Goal: Task Accomplishment & Management: Manage account settings

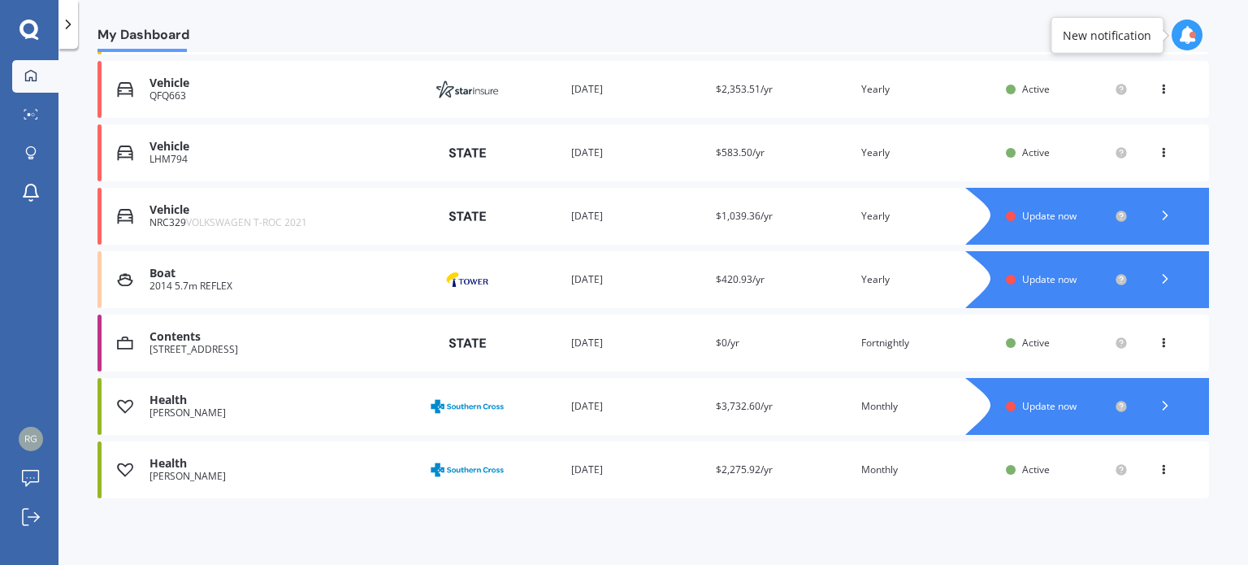
scroll to position [296, 0]
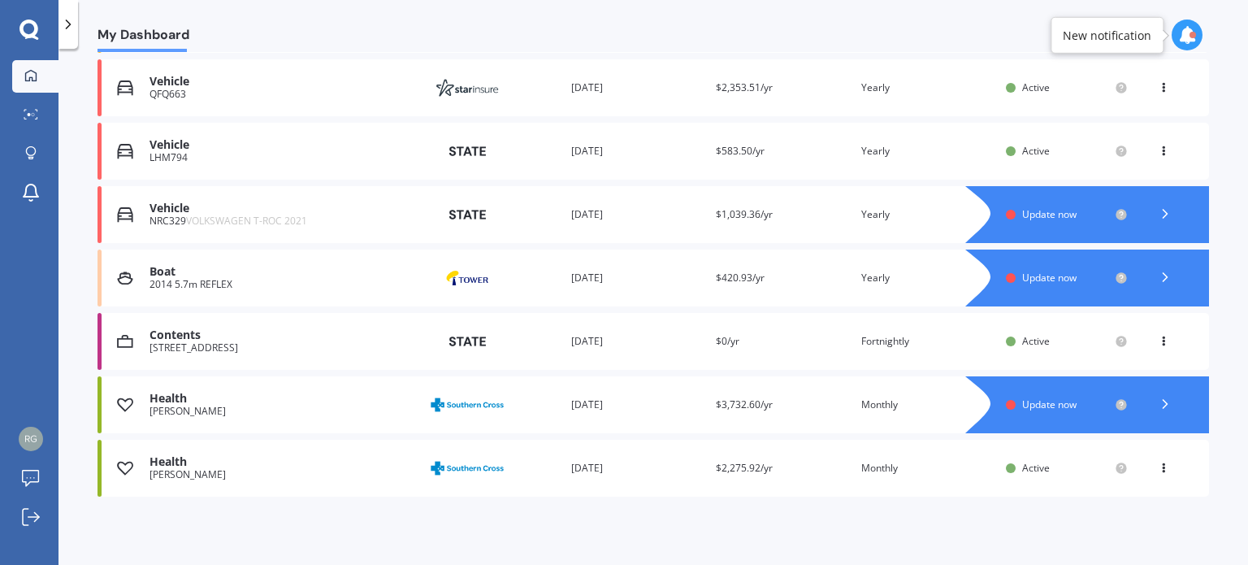
click at [709, 213] on div "Vehicle NRC329 VOLKSWAGEN T-ROC 2021 Provider Renewal date [DATE] Premium $1,03…" at bounding box center [654, 214] width 1112 height 57
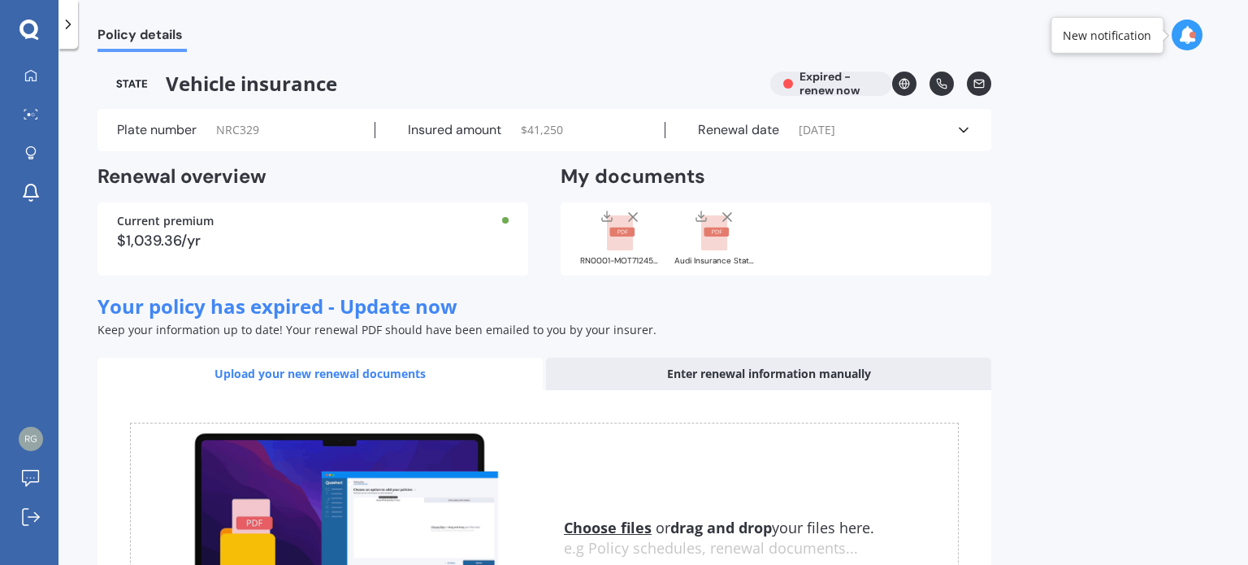
click at [195, 241] on div "$1,039.36/yr" at bounding box center [313, 240] width 392 height 15
click at [826, 84] on div "Vehicle insurance Expired - renew now" at bounding box center [545, 84] width 894 height 24
click at [29, 73] on icon at bounding box center [30, 75] width 13 height 13
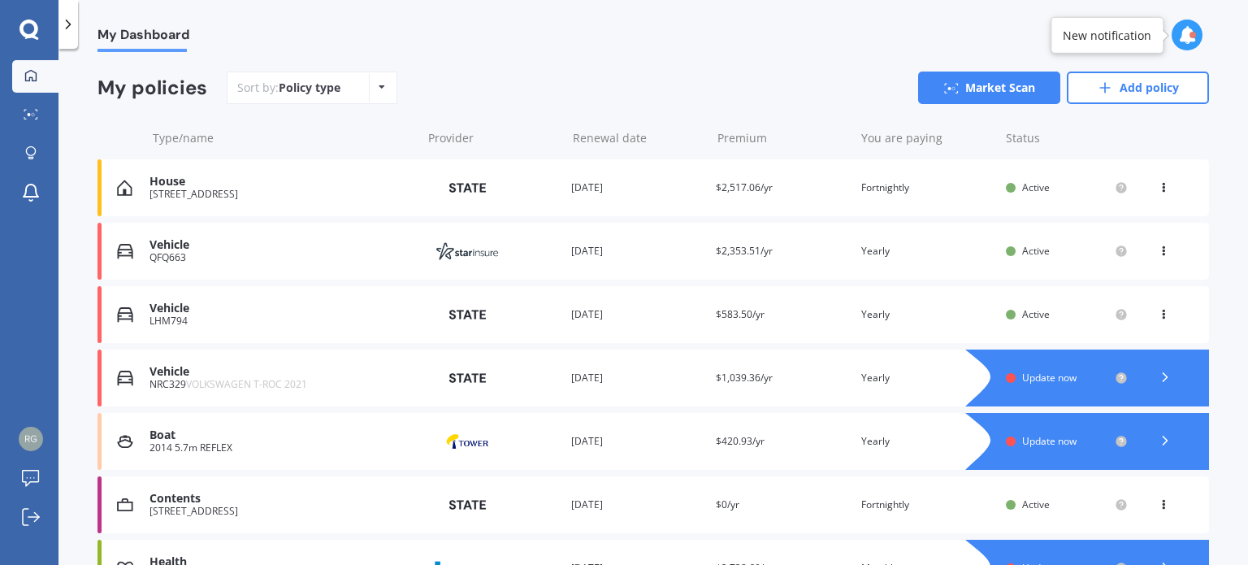
scroll to position [163, 0]
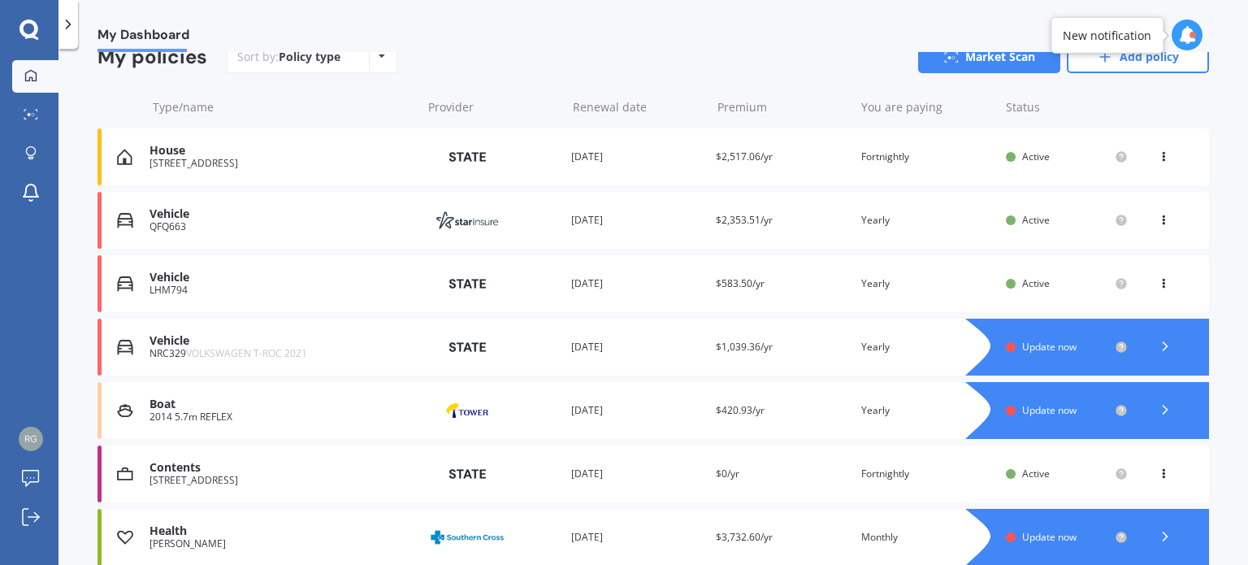
click at [1037, 349] on span "Update now" at bounding box center [1049, 347] width 54 height 14
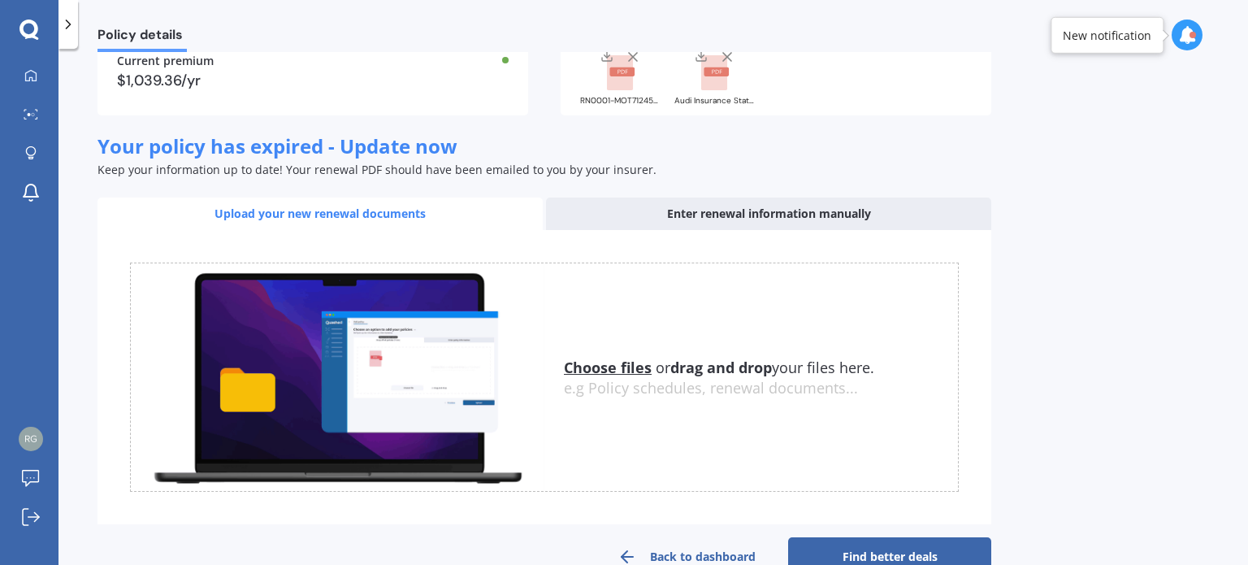
scroll to position [163, 0]
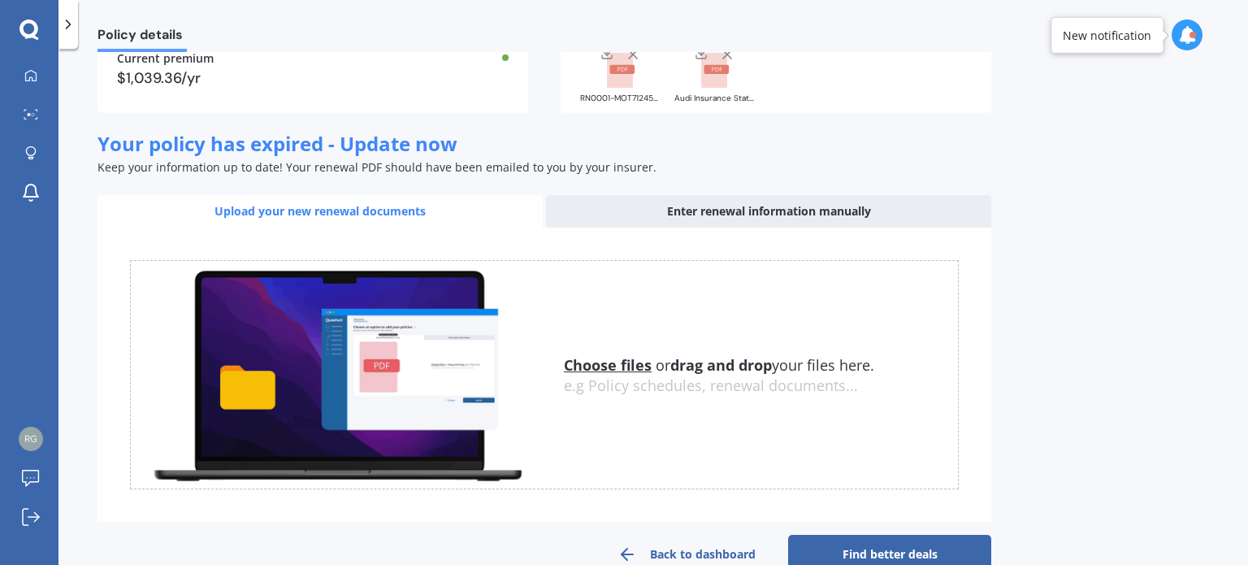
click at [680, 217] on div "Enter renewal information manually" at bounding box center [768, 211] width 445 height 33
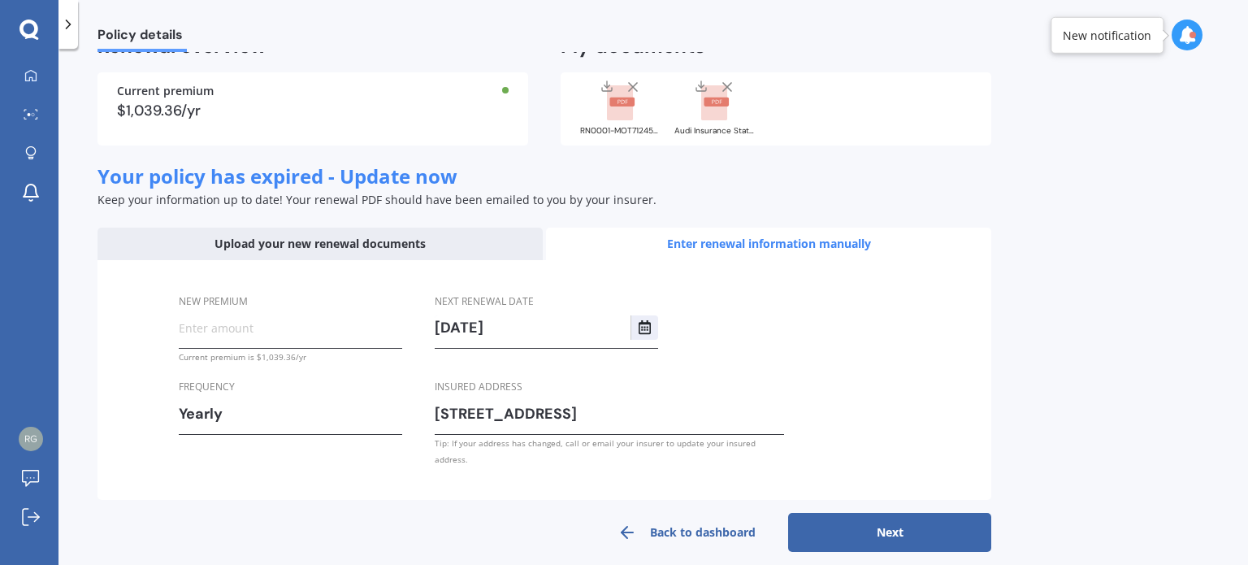
click at [245, 326] on input "New premium" at bounding box center [290, 327] width 223 height 24
click at [228, 415] on div "Yearly" at bounding box center [280, 413] width 202 height 24
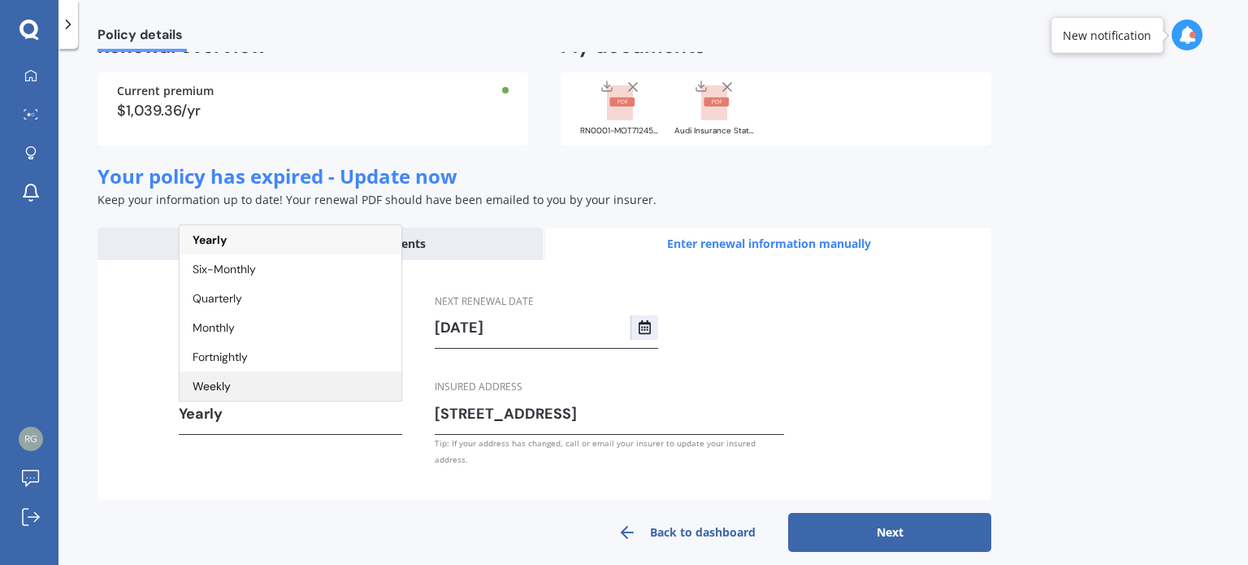
click at [221, 389] on span "Weekly" at bounding box center [212, 386] width 38 height 15
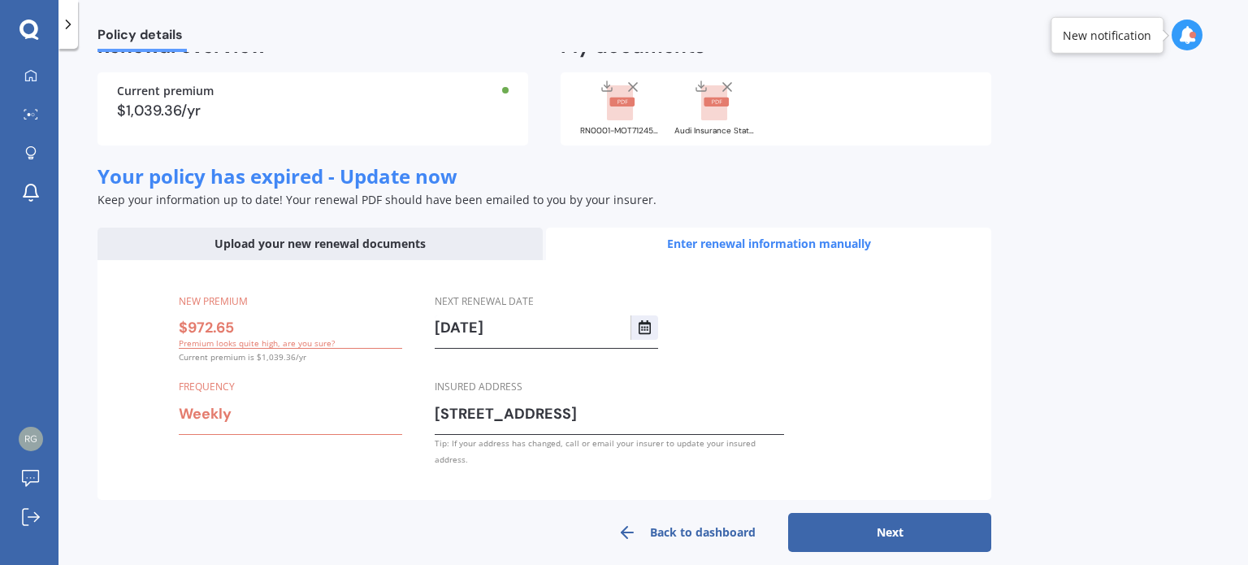
click at [220, 332] on input "$972.65" at bounding box center [290, 327] width 223 height 24
click at [237, 332] on input "$972.65" at bounding box center [290, 327] width 223 height 24
type input "$9.00"
type input "$81.07"
click at [359, 380] on label "Frequency" at bounding box center [287, 386] width 217 height 17
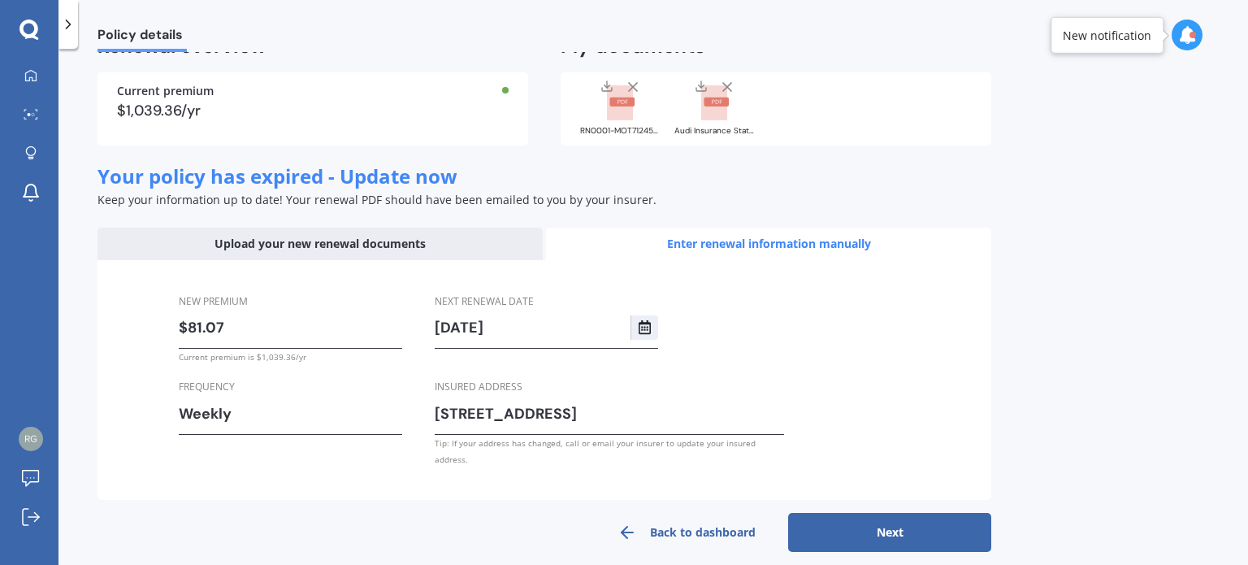
click at [878, 517] on button "Next" at bounding box center [889, 532] width 203 height 39
select select "12"
select select "08"
select select "2026"
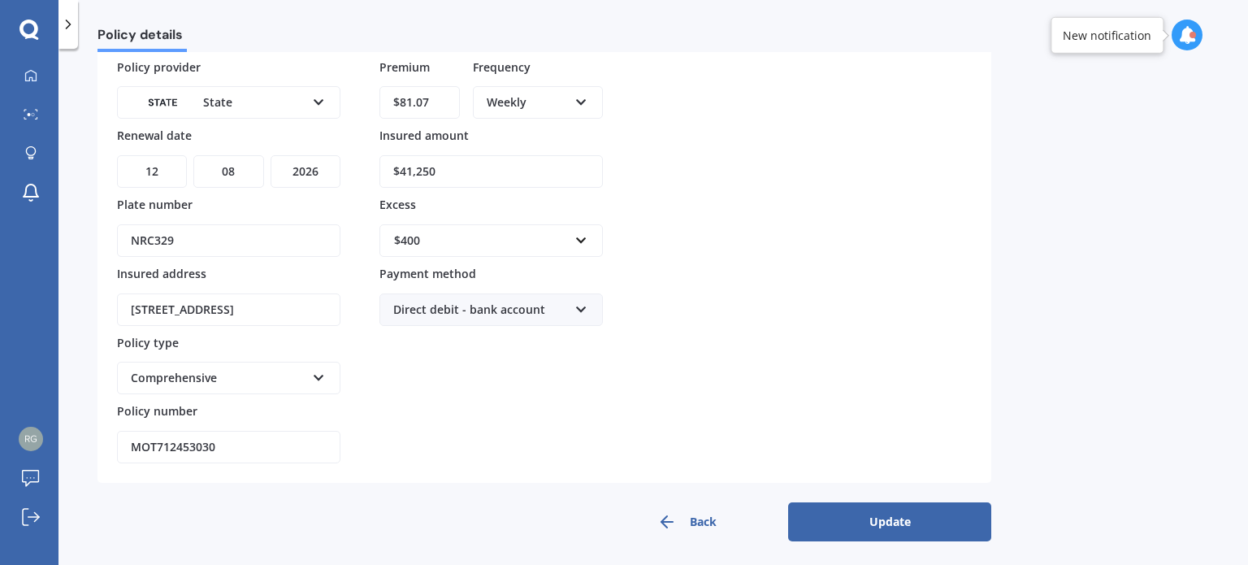
click at [500, 184] on input "$41,250" at bounding box center [491, 171] width 223 height 33
type input "$4"
type input "$36,000"
click at [432, 240] on div "$400" at bounding box center [481, 241] width 175 height 18
type input "600"
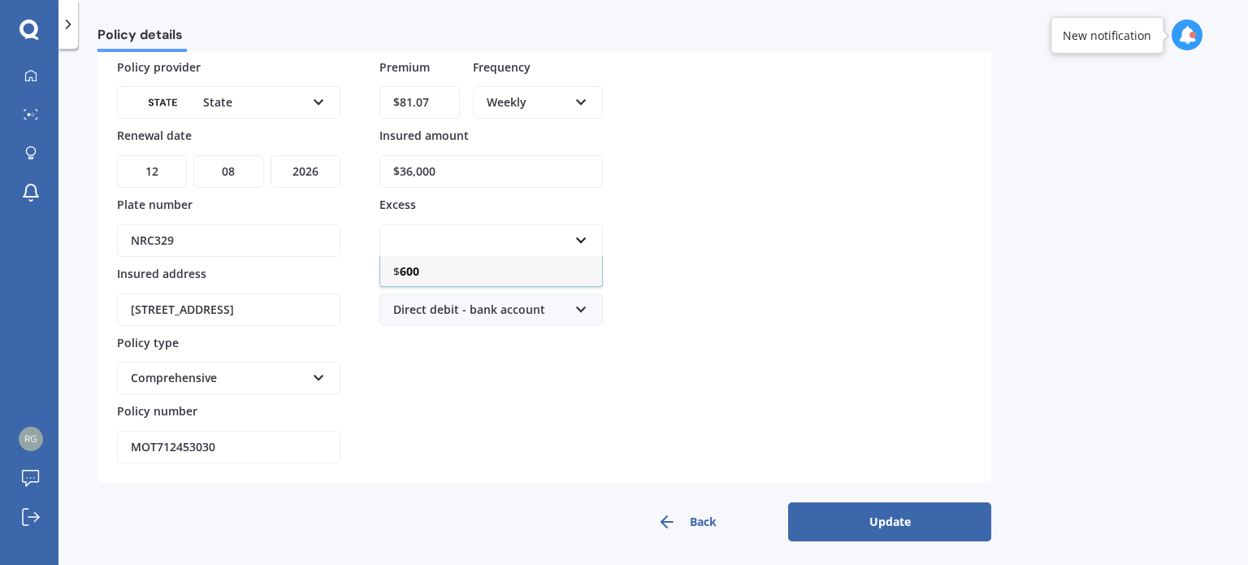
click at [679, 269] on div "Policy provider State AA AMI AMP ANZ ASB Aioi Nissay Dowa Ando Assurant Autosur…" at bounding box center [544, 262] width 855 height 406
click at [221, 445] on input "MOT712453030" at bounding box center [228, 445] width 223 height 33
type input "MOTS01306593"
click at [358, 480] on form "Renewal details Policy provider State AA AMI AMP ANZ ASB Aioi Nissay Dowa Ando …" at bounding box center [545, 271] width 894 height 536
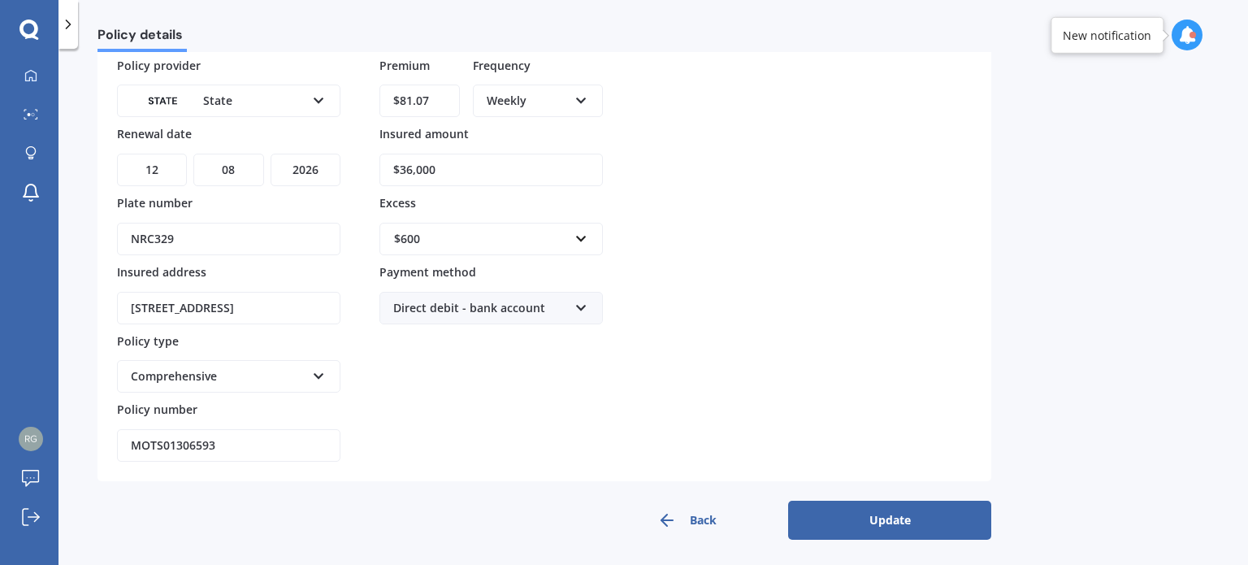
click at [842, 515] on button "Update" at bounding box center [889, 520] width 203 height 39
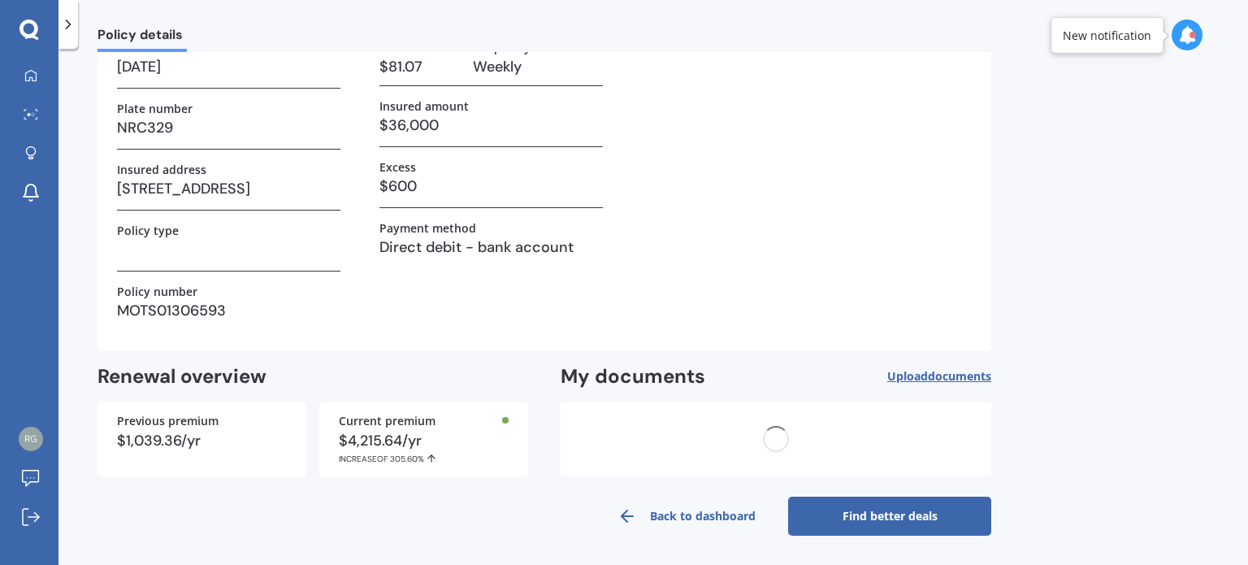
scroll to position [0, 0]
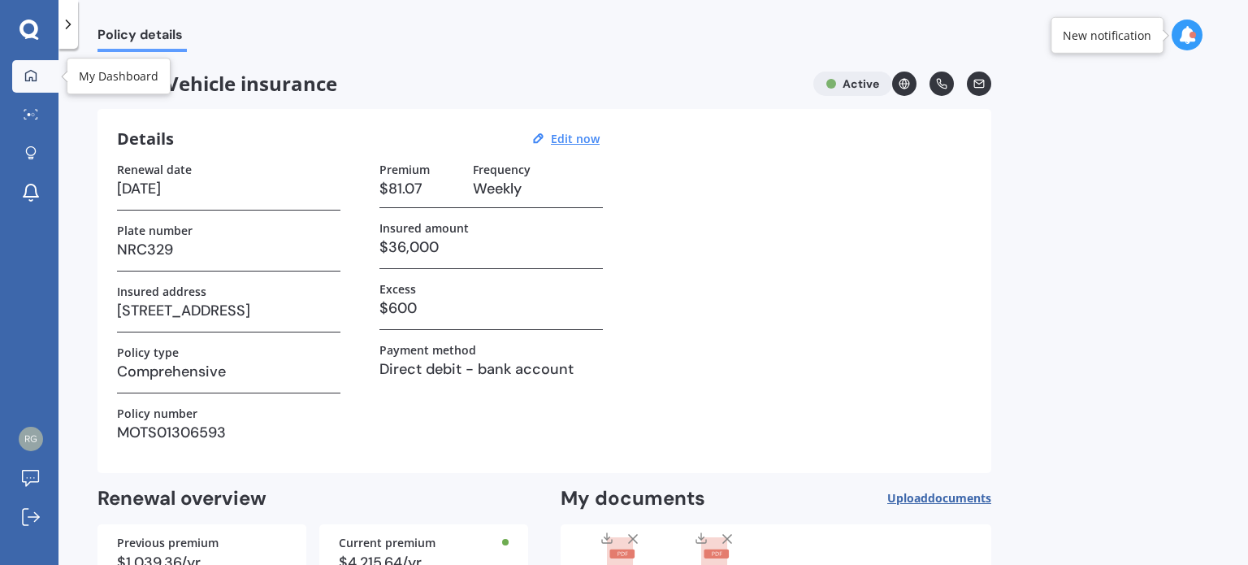
click at [34, 70] on icon at bounding box center [30, 75] width 13 height 13
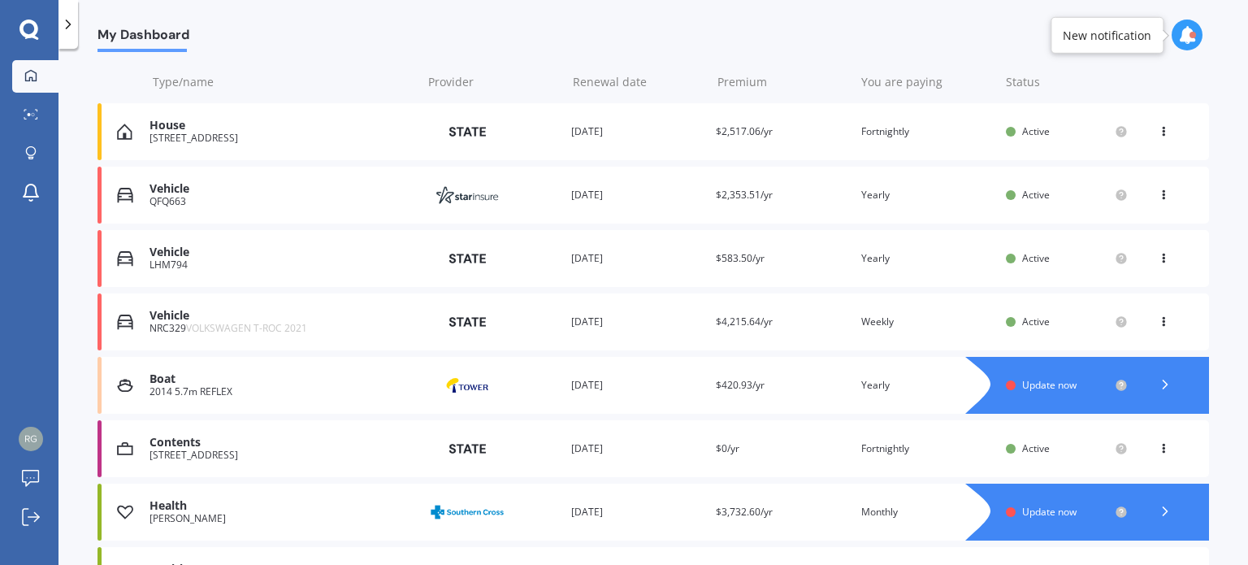
scroll to position [244, 0]
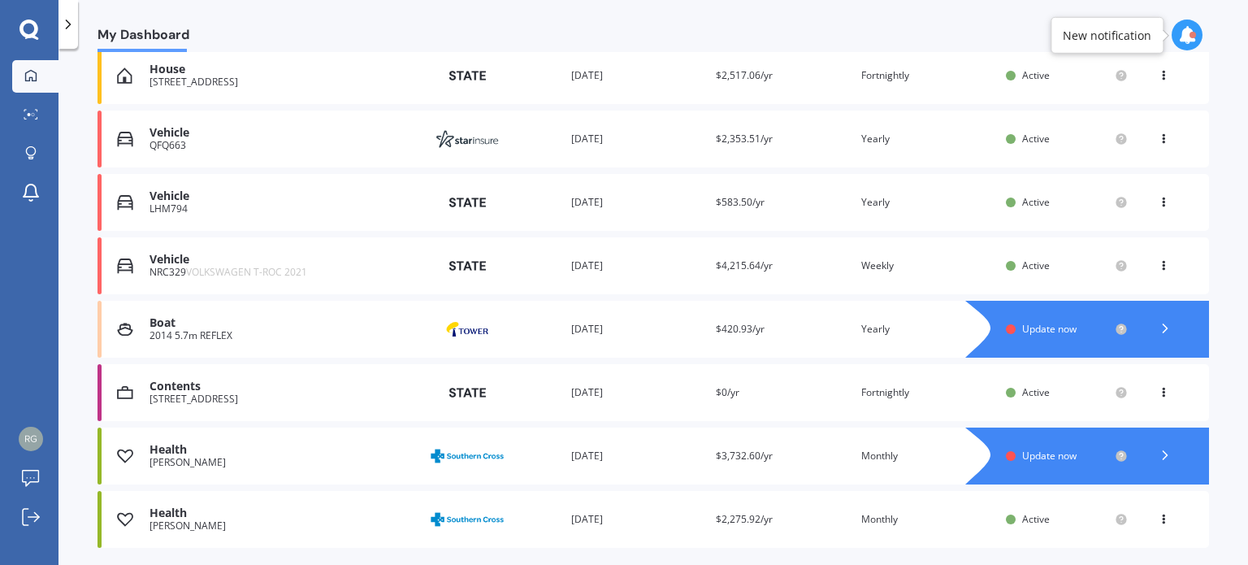
click at [361, 328] on div "Boat" at bounding box center [282, 323] width 264 height 14
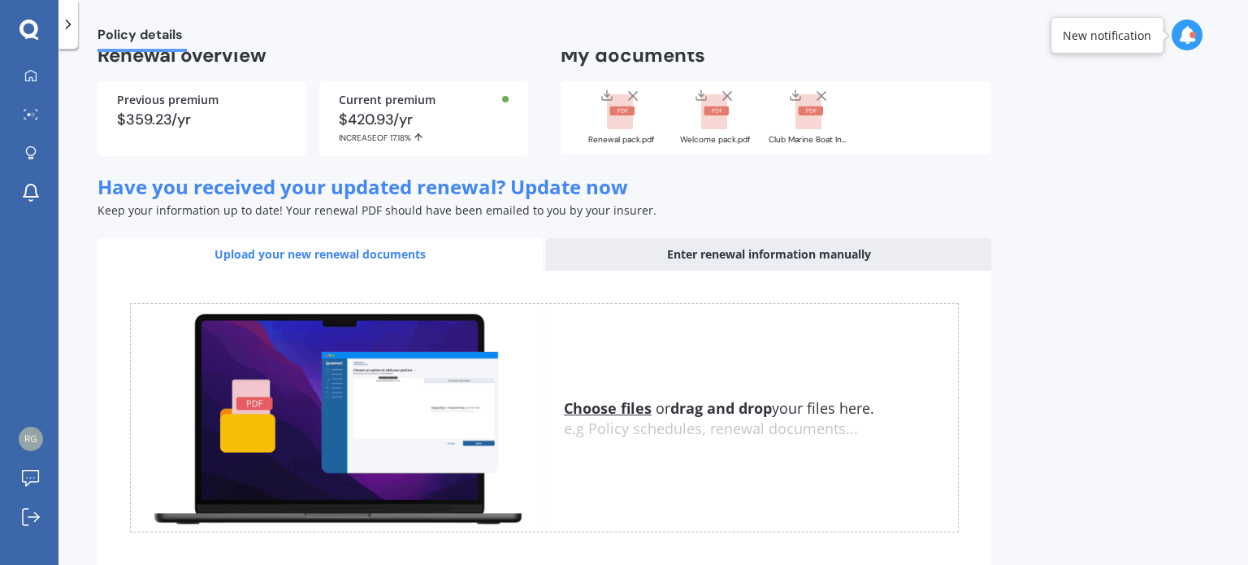
scroll to position [120, 0]
click at [720, 249] on div "Enter renewal information manually" at bounding box center [768, 255] width 445 height 33
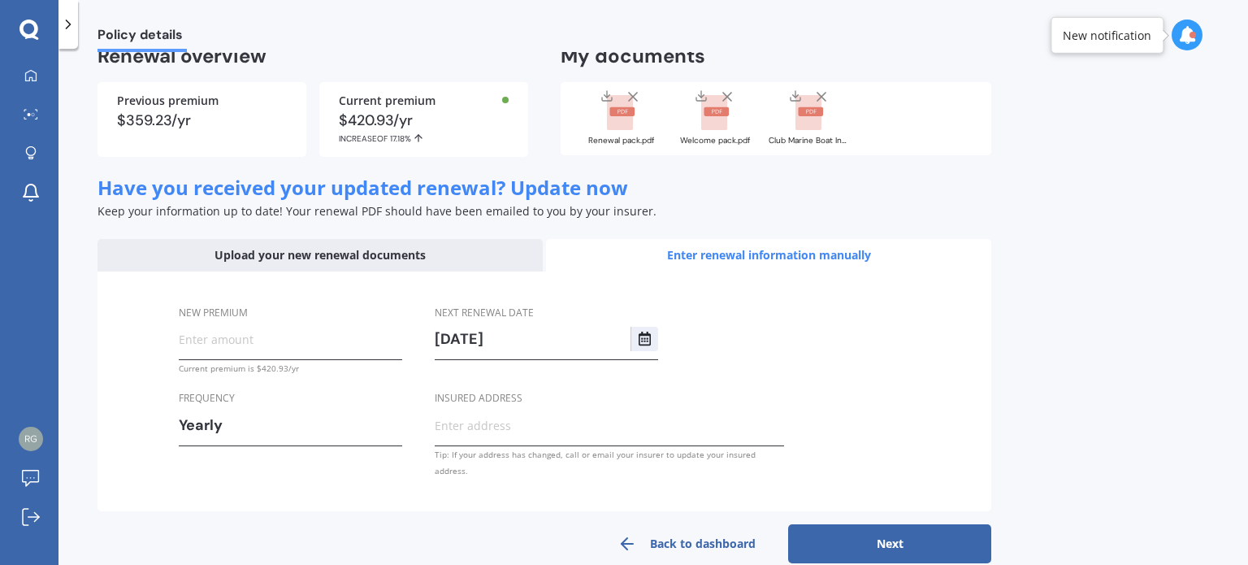
click at [317, 345] on input "New premium" at bounding box center [290, 339] width 223 height 24
type input "$3.00"
click at [482, 432] on input "Insured address" at bounding box center [609, 425] width 349 height 24
click at [204, 355] on div "New premium" at bounding box center [290, 332] width 223 height 57
click at [204, 347] on input "New premium" at bounding box center [290, 339] width 223 height 24
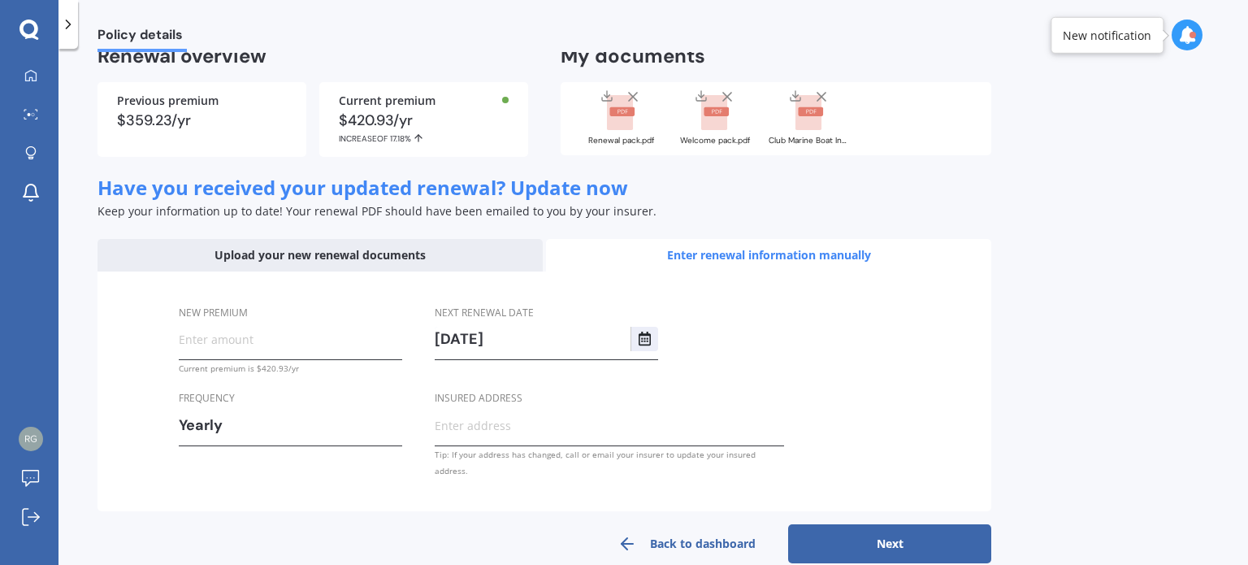
click at [203, 345] on input "New premium" at bounding box center [290, 339] width 223 height 24
type input "$524.17"
click at [296, 406] on label "Frequency" at bounding box center [287, 397] width 217 height 17
click at [470, 436] on input "Insured address" at bounding box center [609, 425] width 349 height 24
type input "160 Mangatawhiri Road, Omaha 0986"
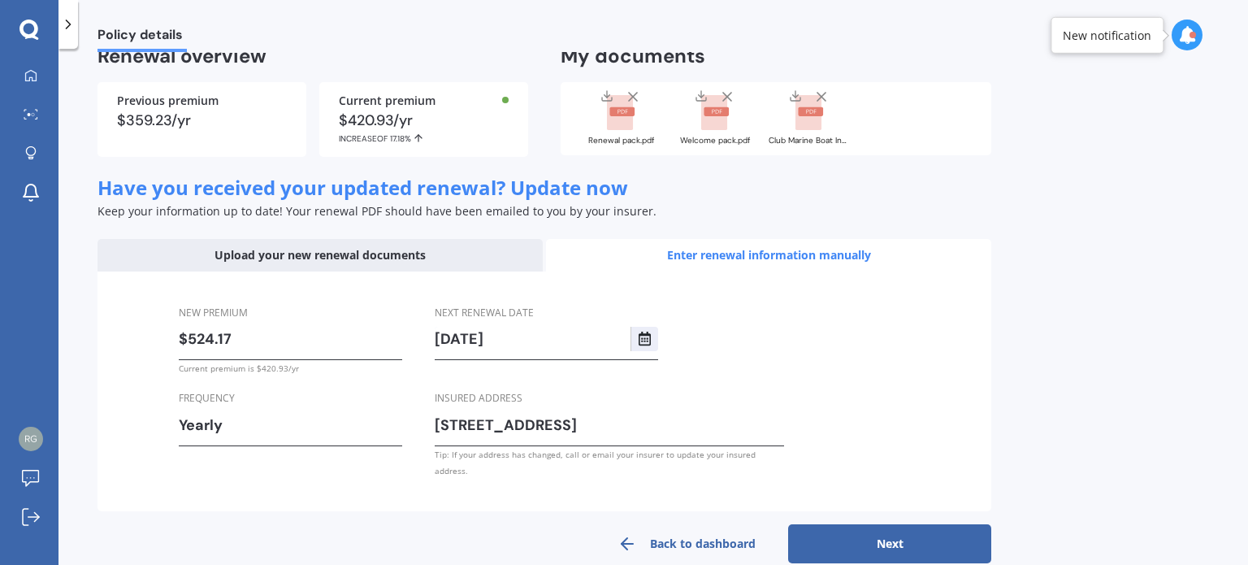
click at [847, 524] on button "Next" at bounding box center [889, 543] width 203 height 39
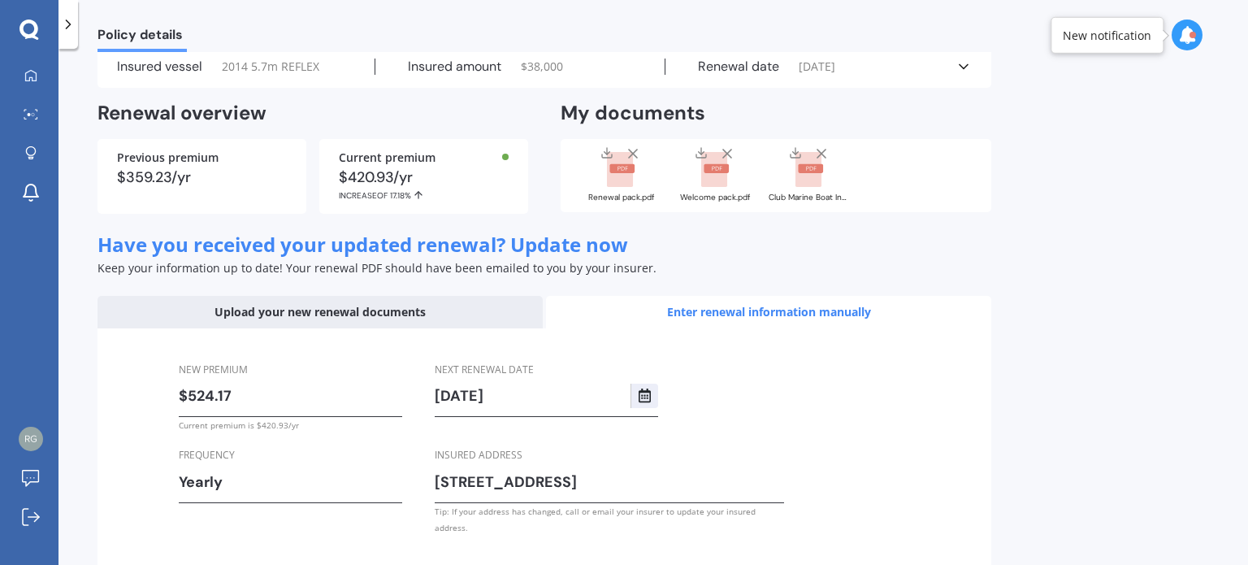
select select "23"
select select "09"
select select "2026"
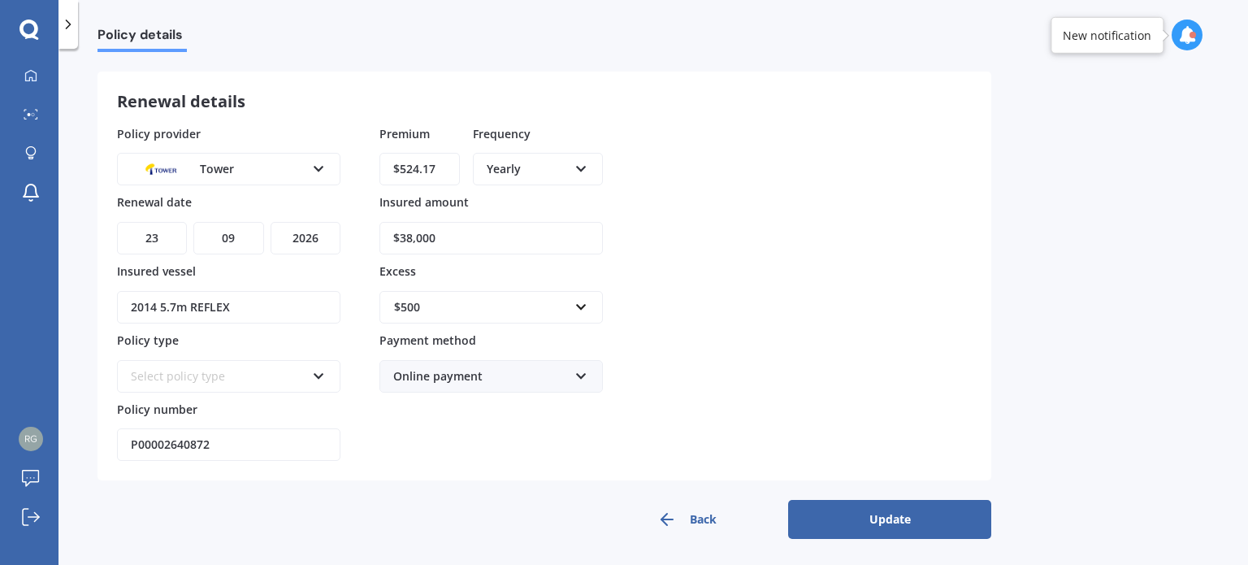
click at [579, 367] on icon at bounding box center [582, 372] width 14 height 11
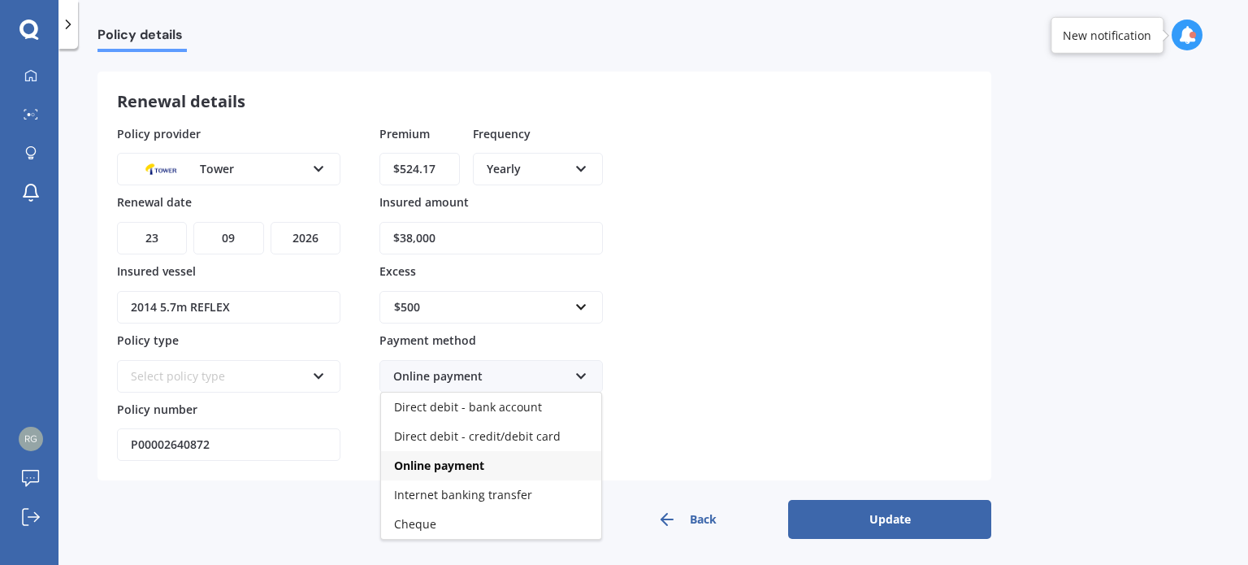
click at [536, 466] on div "Online payment" at bounding box center [491, 465] width 220 height 29
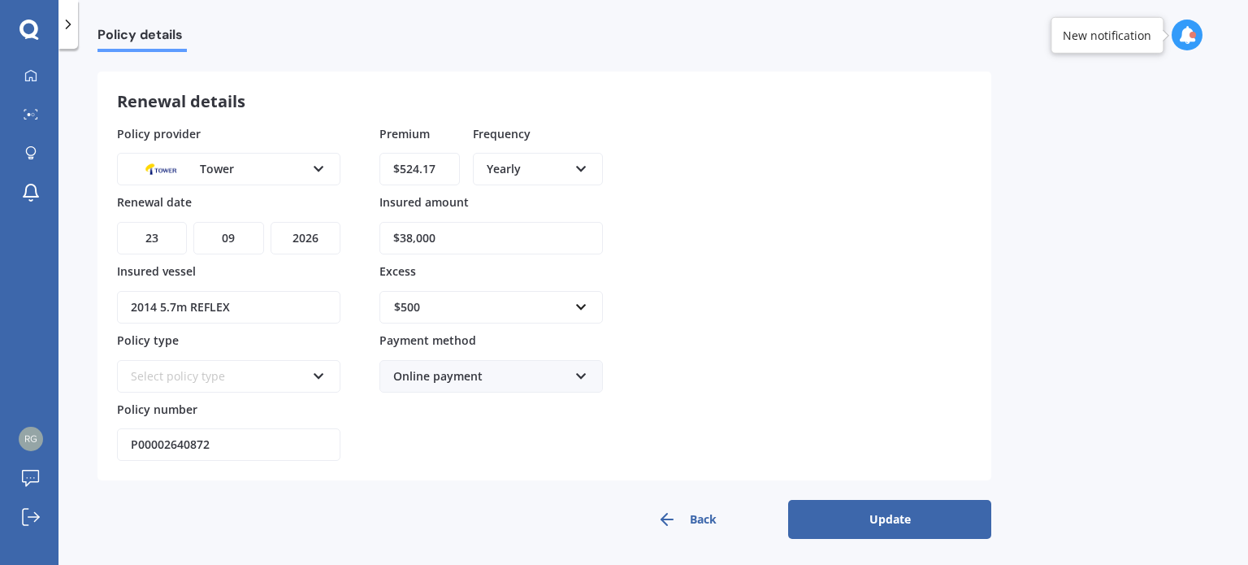
click at [165, 236] on select "DD 01 02 03 04 05 06 07 08 09 10 11 12 13 14 15 16 17 18 19 20 21 22 23 24 25 2…" at bounding box center [152, 238] width 70 height 33
select select "24"
click at [117, 222] on select "DD 01 02 03 04 05 06 07 08 09 10 11 12 13 14 15 16 17 18 19 20 21 22 23 24 25 2…" at bounding box center [152, 238] width 70 height 33
click at [900, 513] on button "Update" at bounding box center [889, 519] width 203 height 39
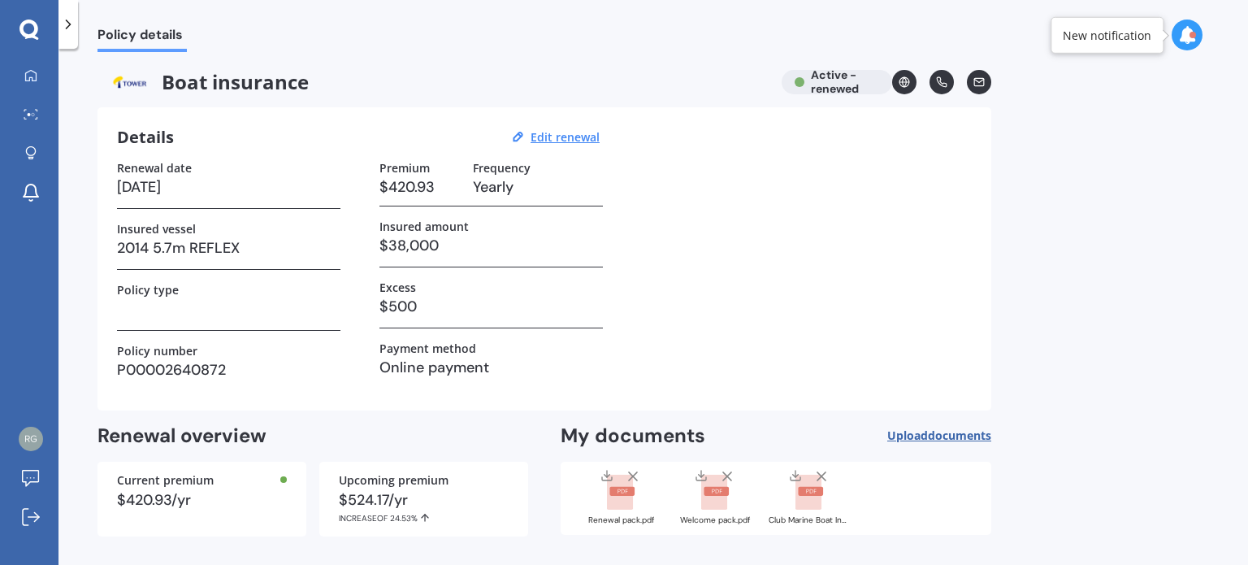
scroll to position [0, 0]
click at [30, 73] on icon at bounding box center [30, 75] width 13 height 13
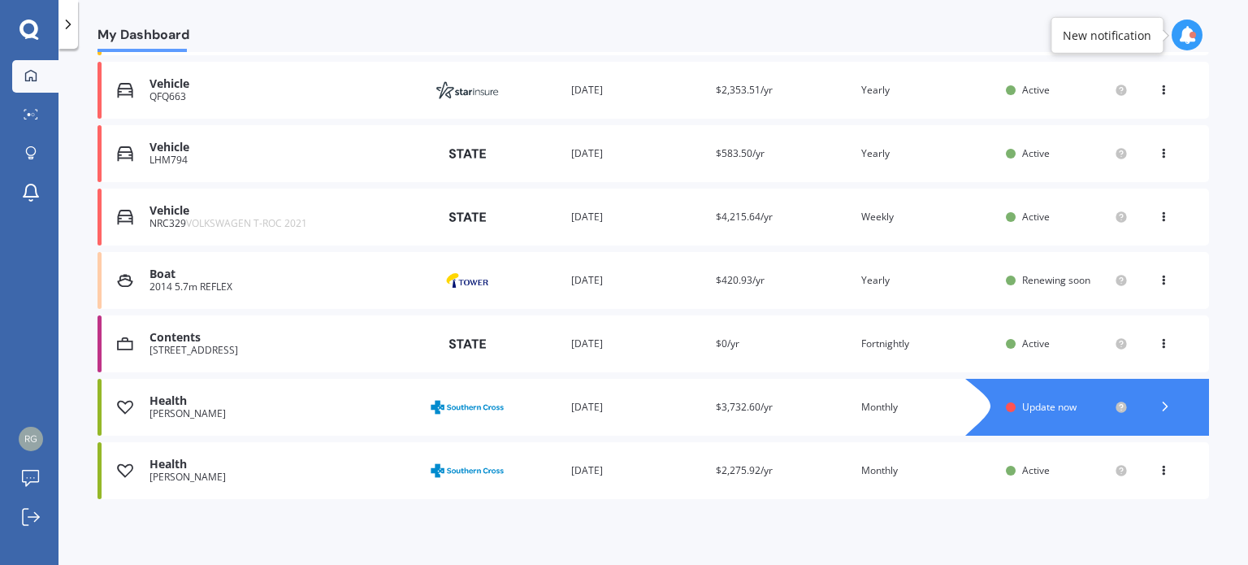
scroll to position [296, 0]
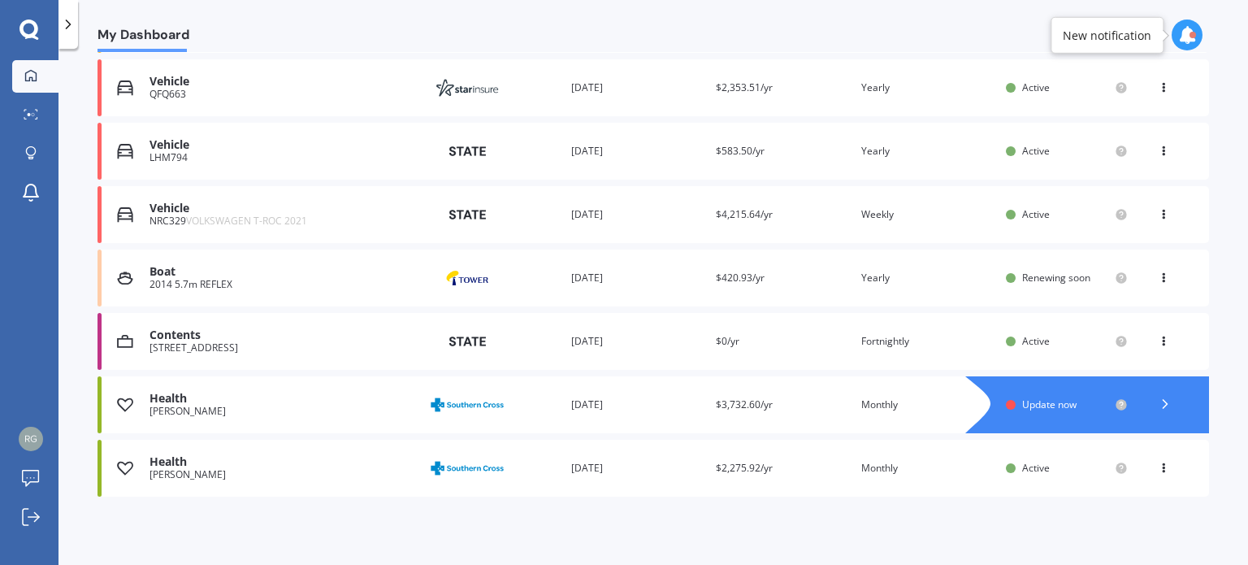
click at [1067, 403] on span "Update now" at bounding box center [1049, 404] width 54 height 14
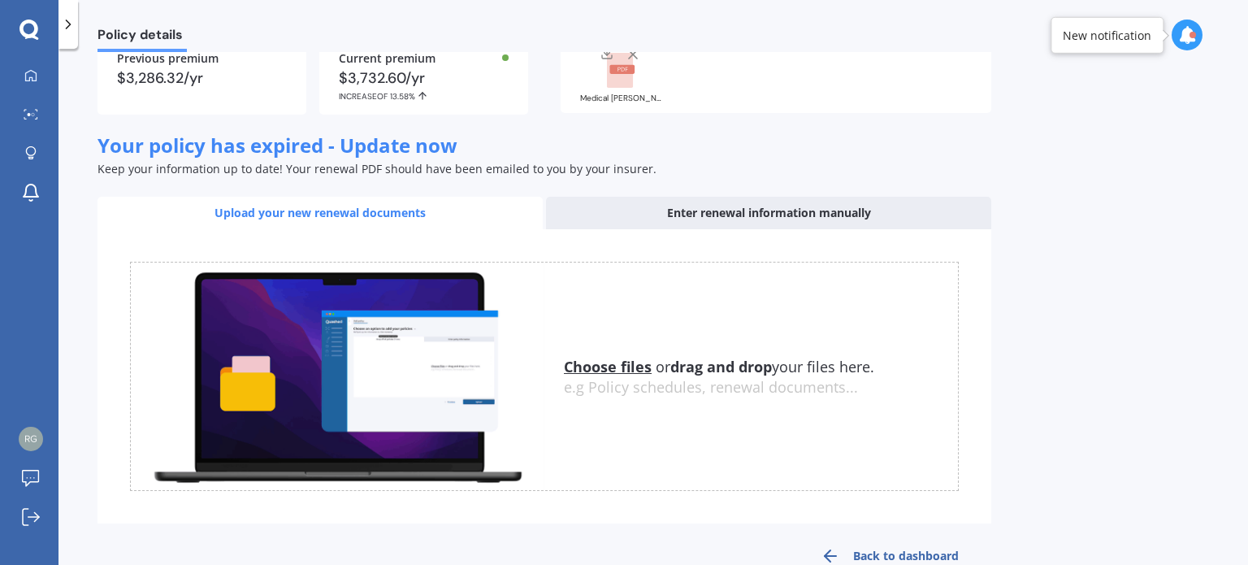
click at [789, 213] on div "Enter renewal information manually" at bounding box center [768, 213] width 445 height 33
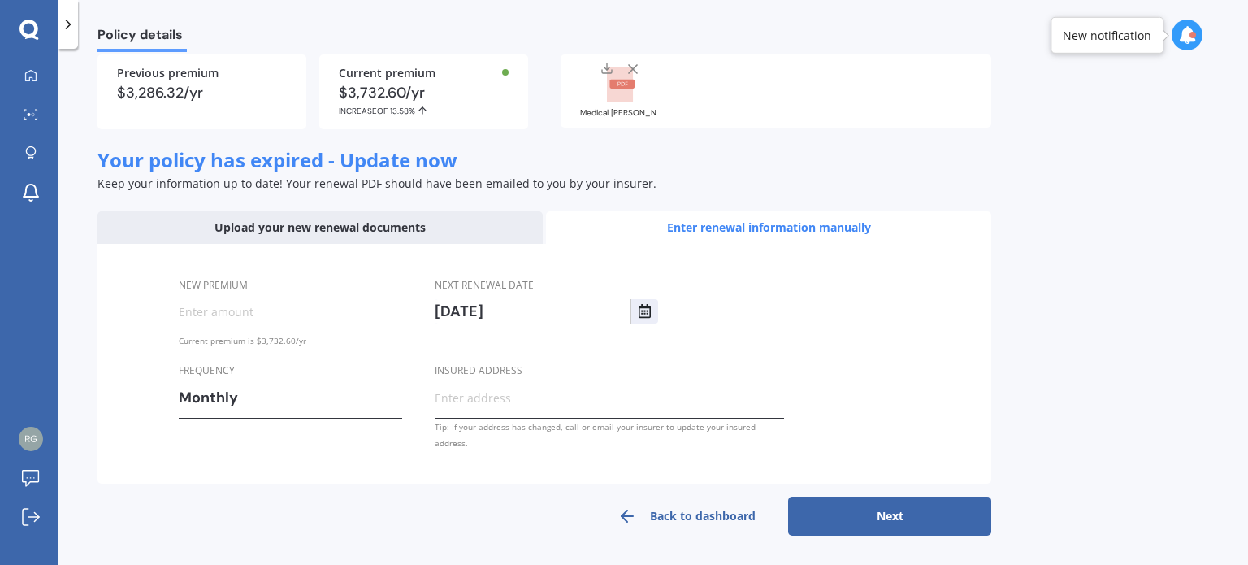
scroll to position [132, 0]
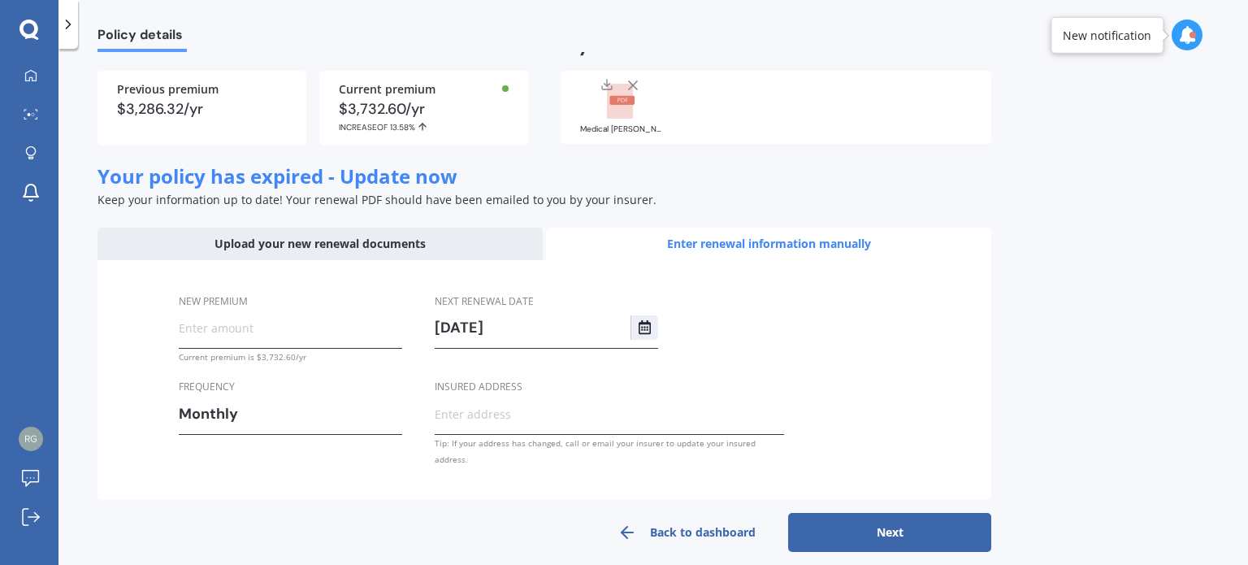
click at [270, 323] on input "New premium" at bounding box center [290, 327] width 223 height 24
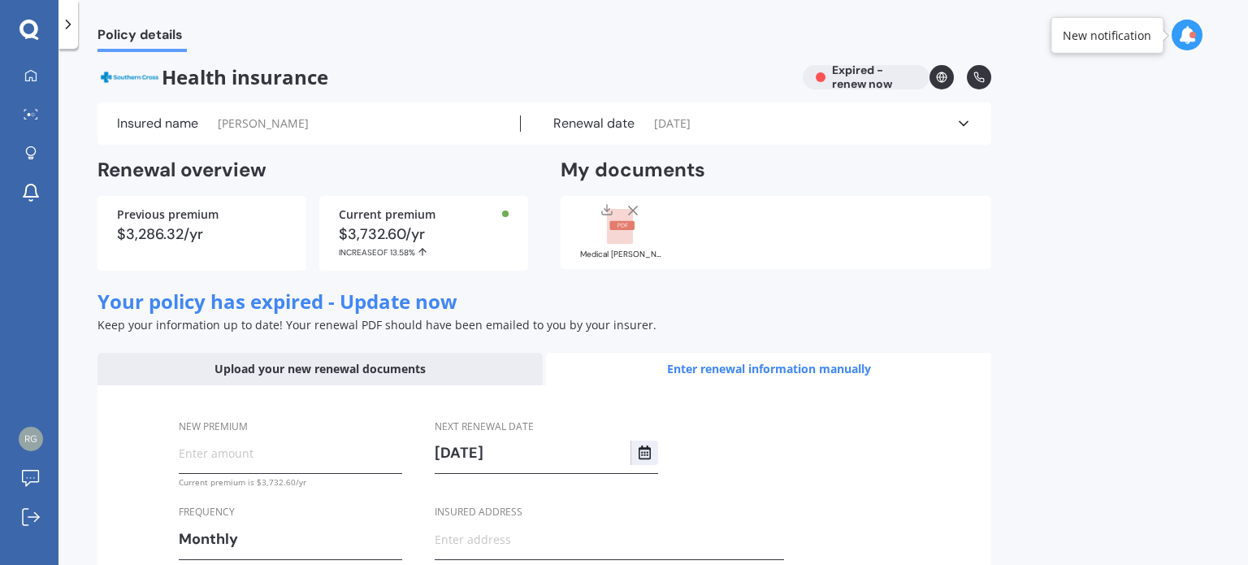
scroll to position [0, 0]
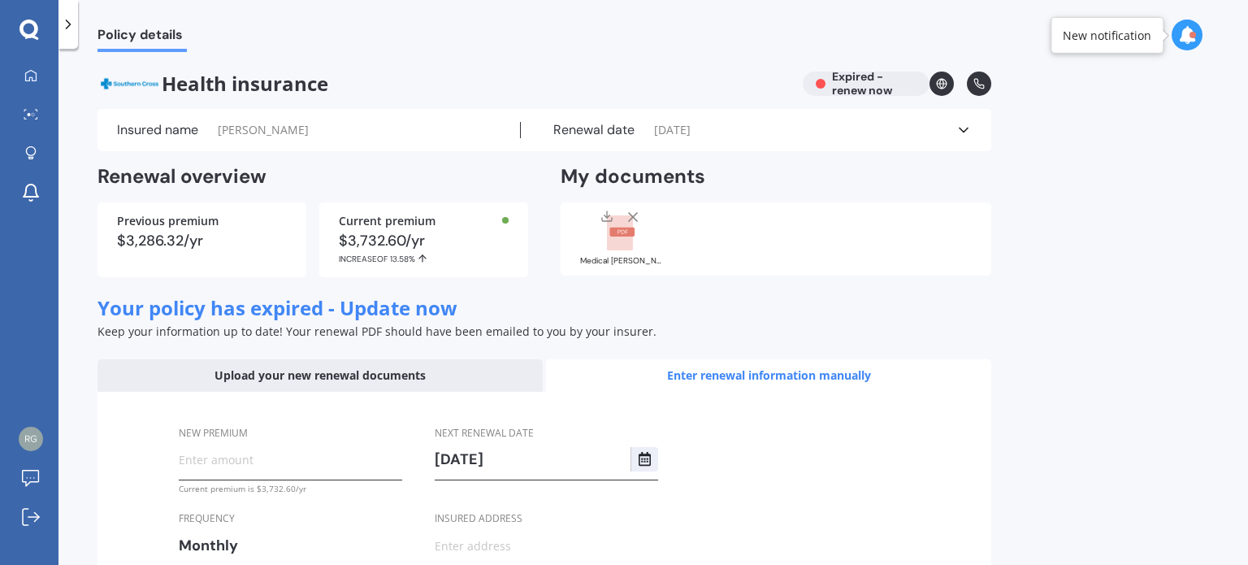
click at [195, 132] on label "Insured name" at bounding box center [157, 130] width 81 height 16
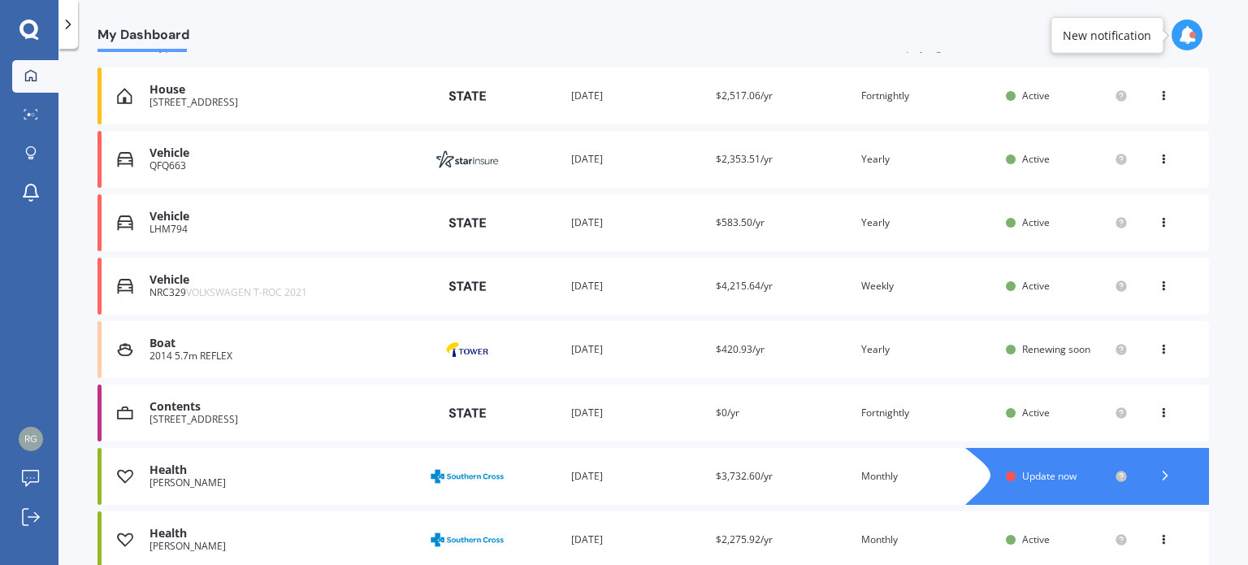
scroll to position [296, 0]
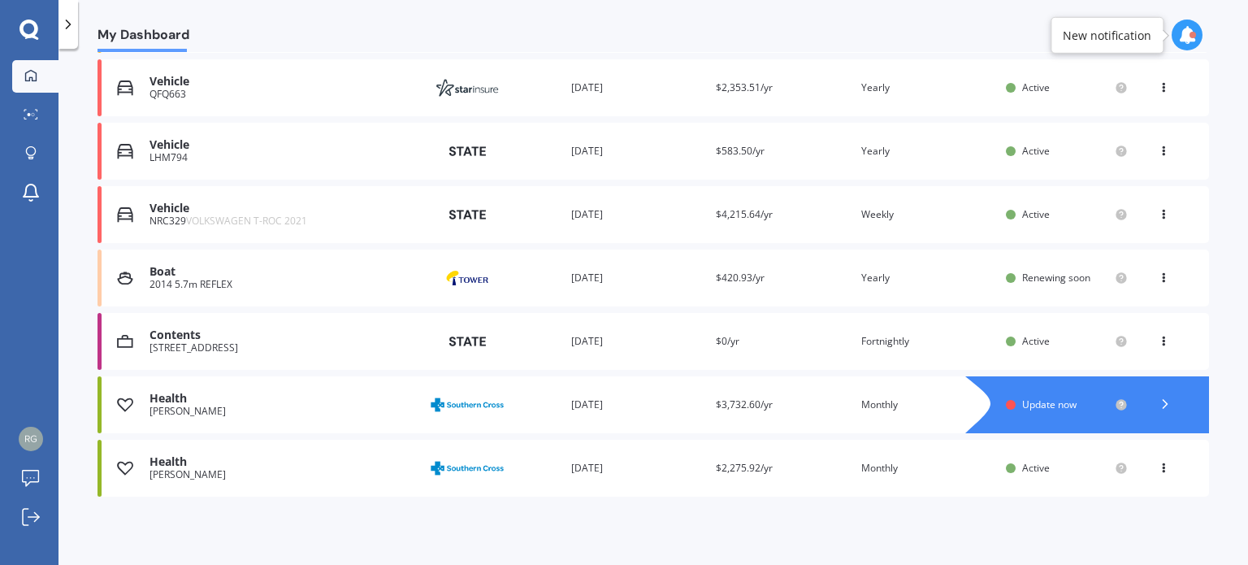
click at [235, 406] on div "Mrs Lidy Van Zoelen" at bounding box center [282, 411] width 264 height 11
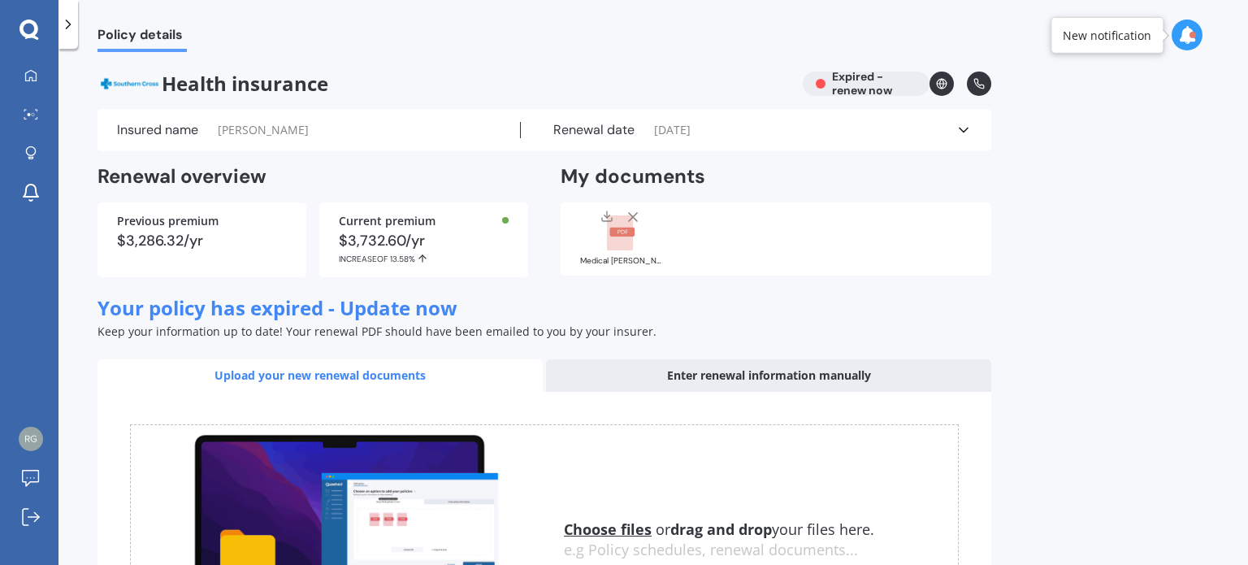
click at [176, 134] on label "Insured name" at bounding box center [157, 130] width 81 height 16
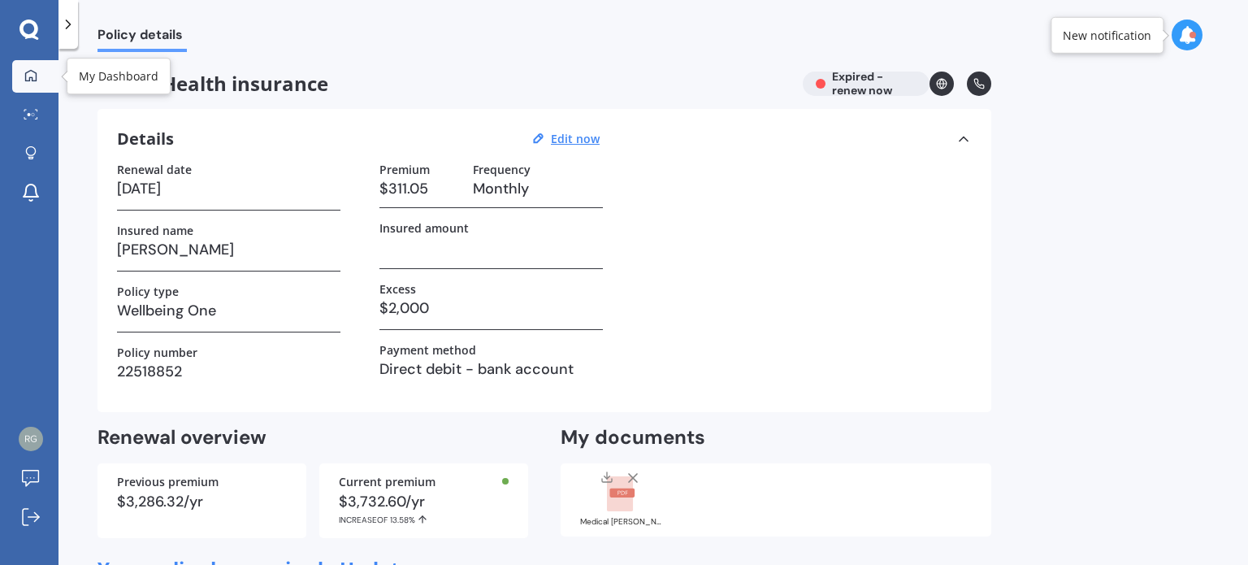
click at [23, 77] on div at bounding box center [31, 76] width 24 height 15
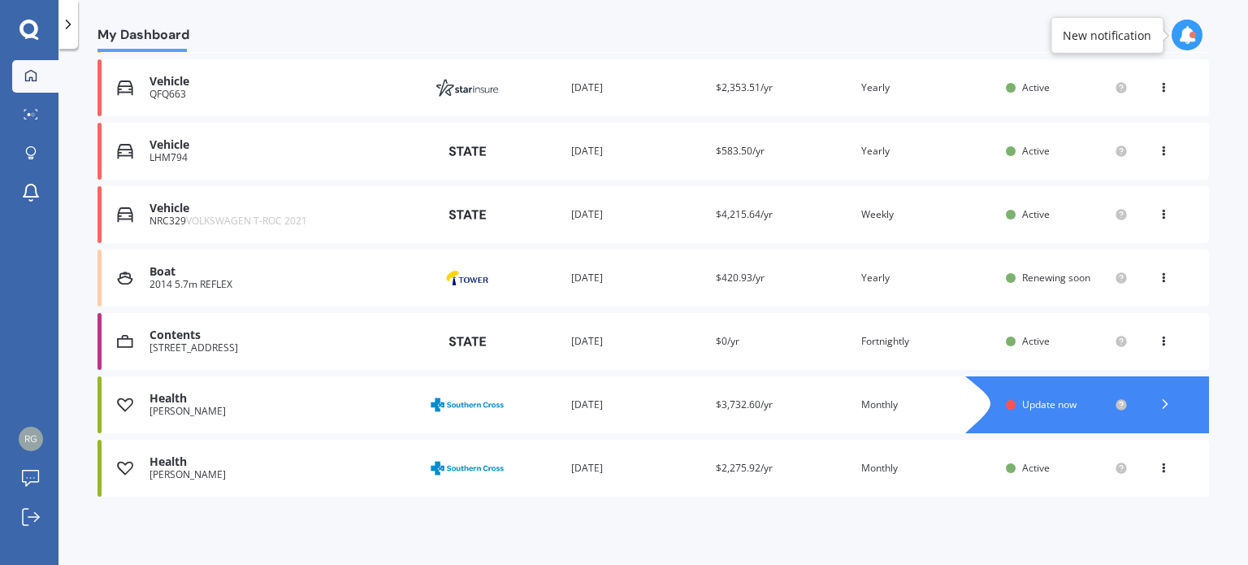
scroll to position [296, 0]
click at [1047, 415] on div at bounding box center [1103, 404] width 211 height 57
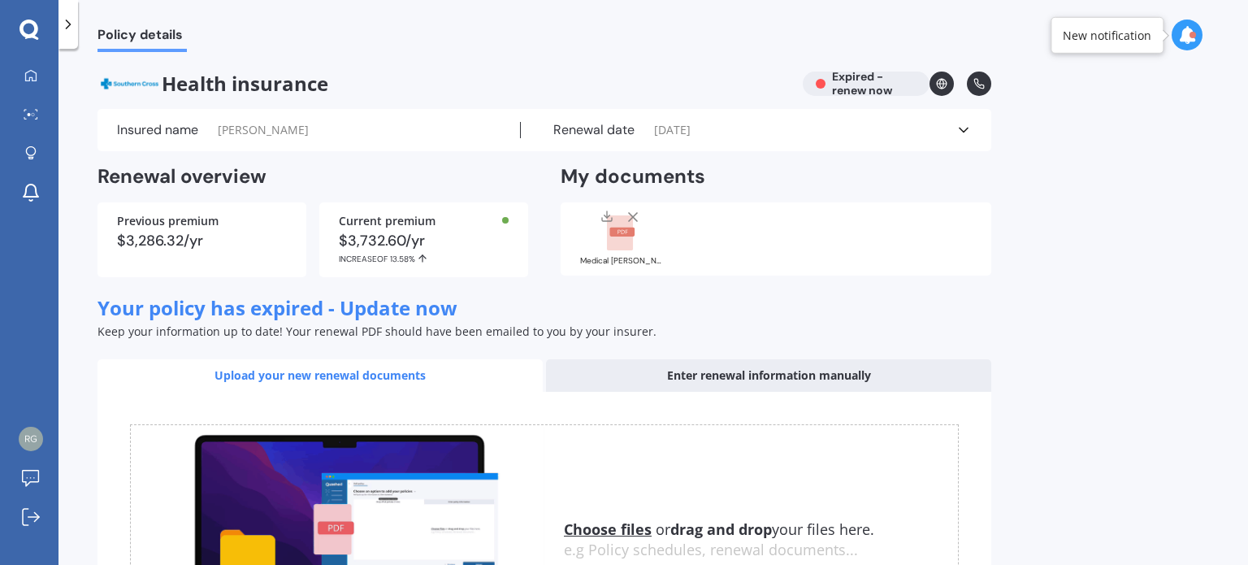
click at [601, 129] on label "Renewal date" at bounding box center [593, 130] width 81 height 16
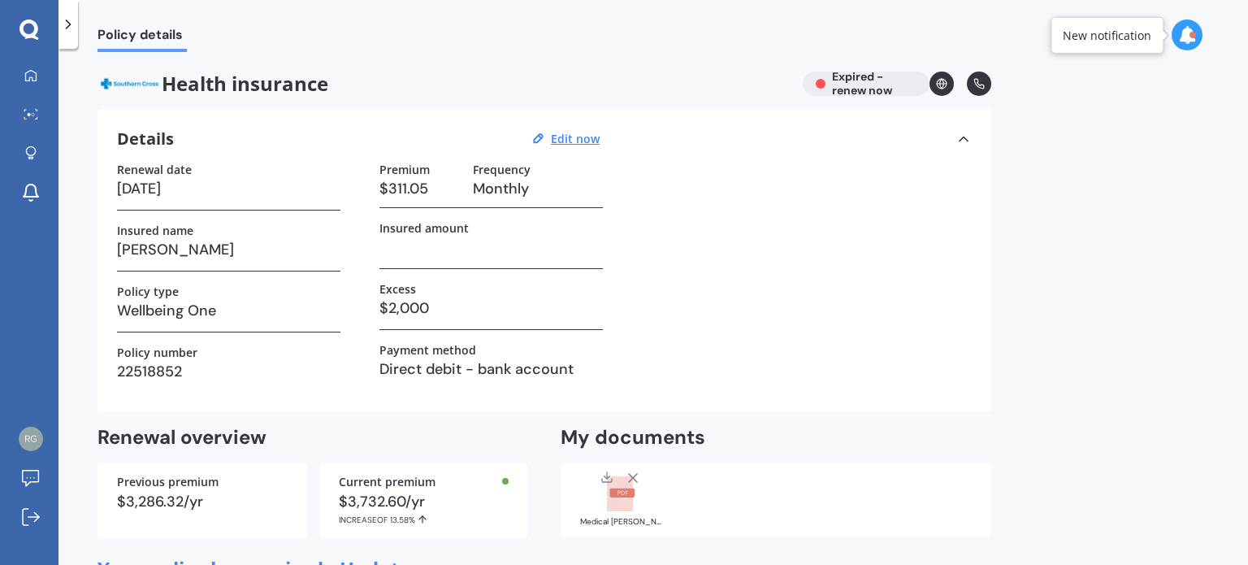
click at [861, 82] on div "Health insurance Expired - renew now" at bounding box center [545, 84] width 894 height 24
click at [34, 72] on icon at bounding box center [30, 75] width 13 height 13
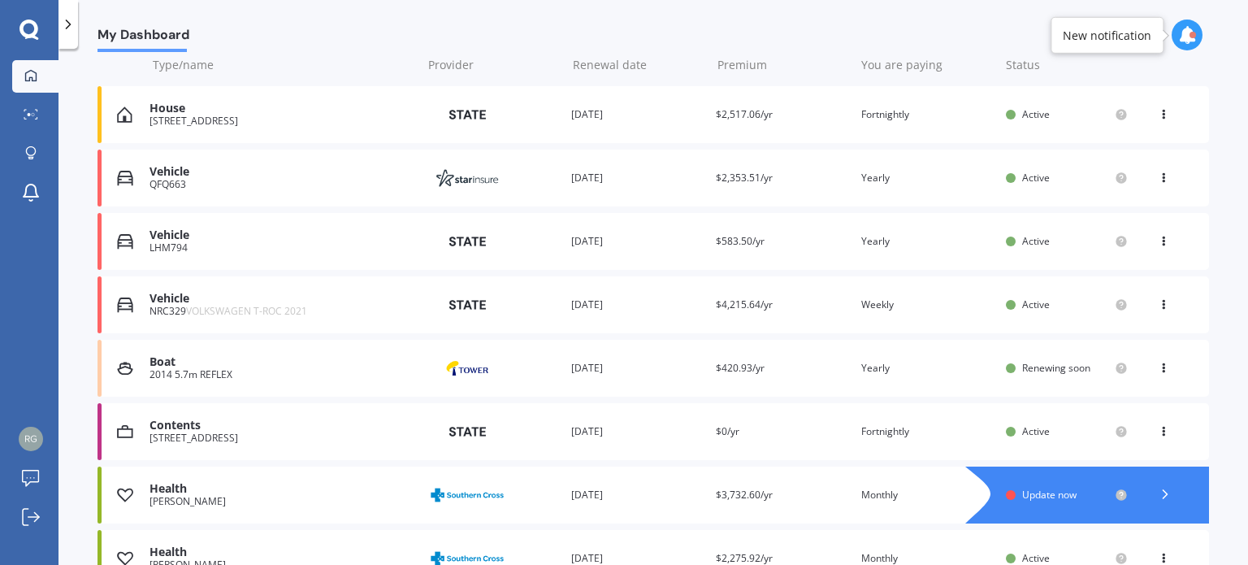
scroll to position [296, 0]
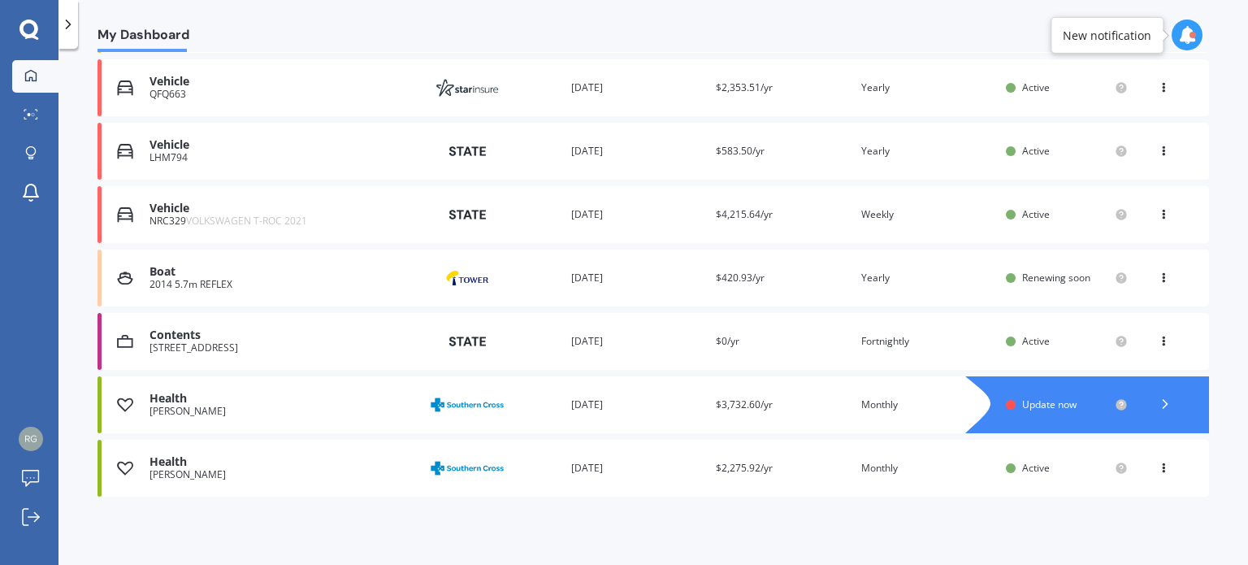
click at [1039, 402] on span "Update now" at bounding box center [1049, 404] width 54 height 14
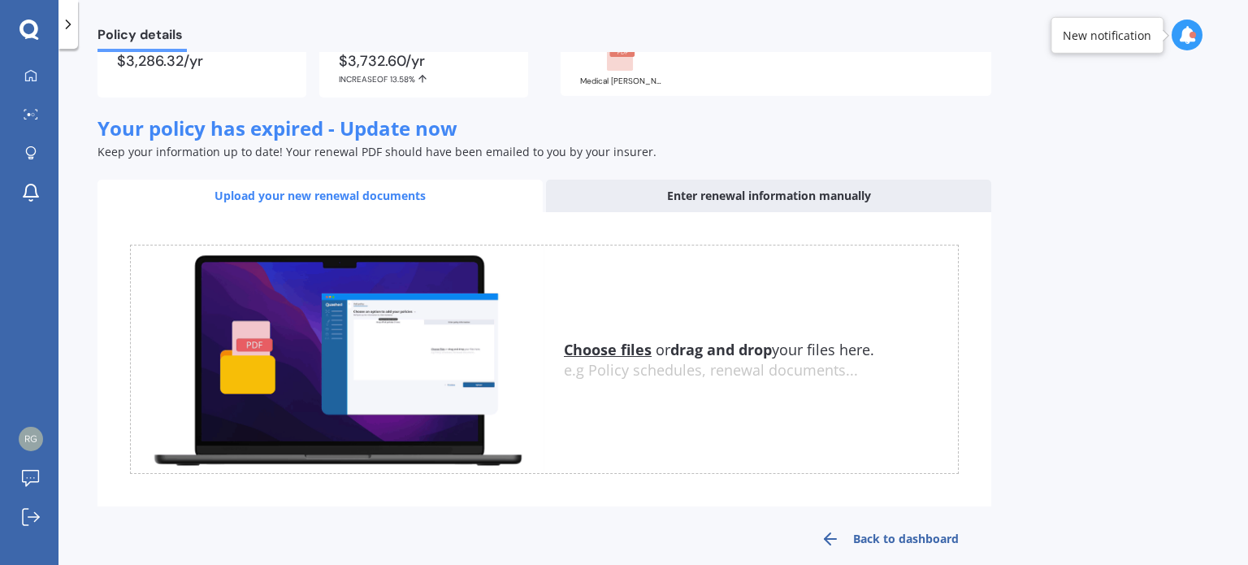
scroll to position [202, 0]
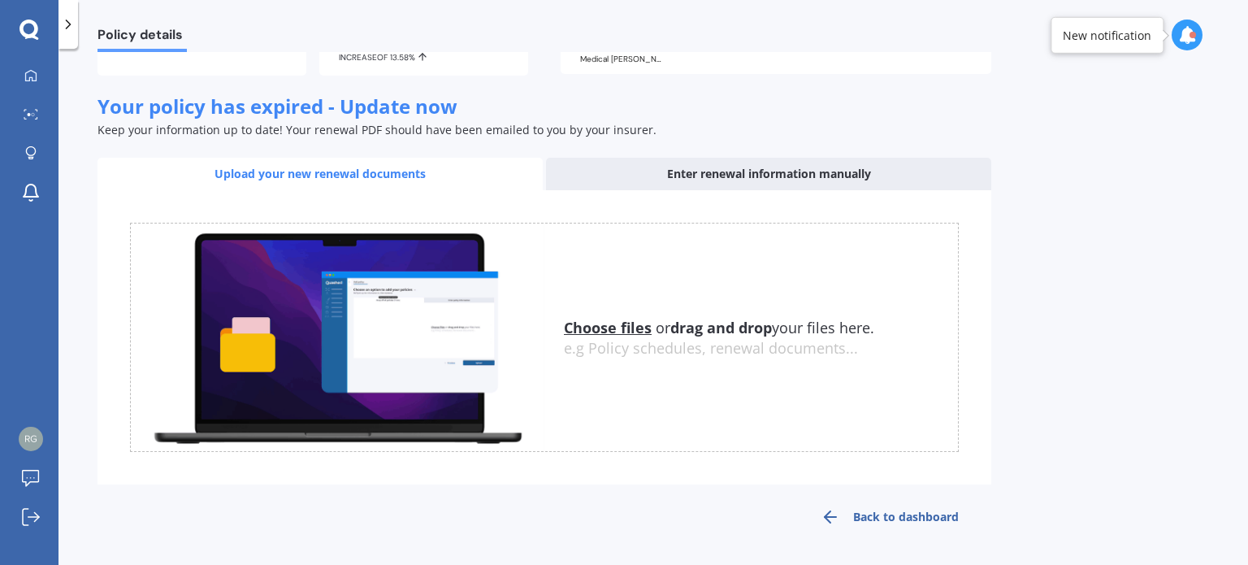
click at [727, 171] on div "Enter renewal information manually" at bounding box center [768, 174] width 445 height 33
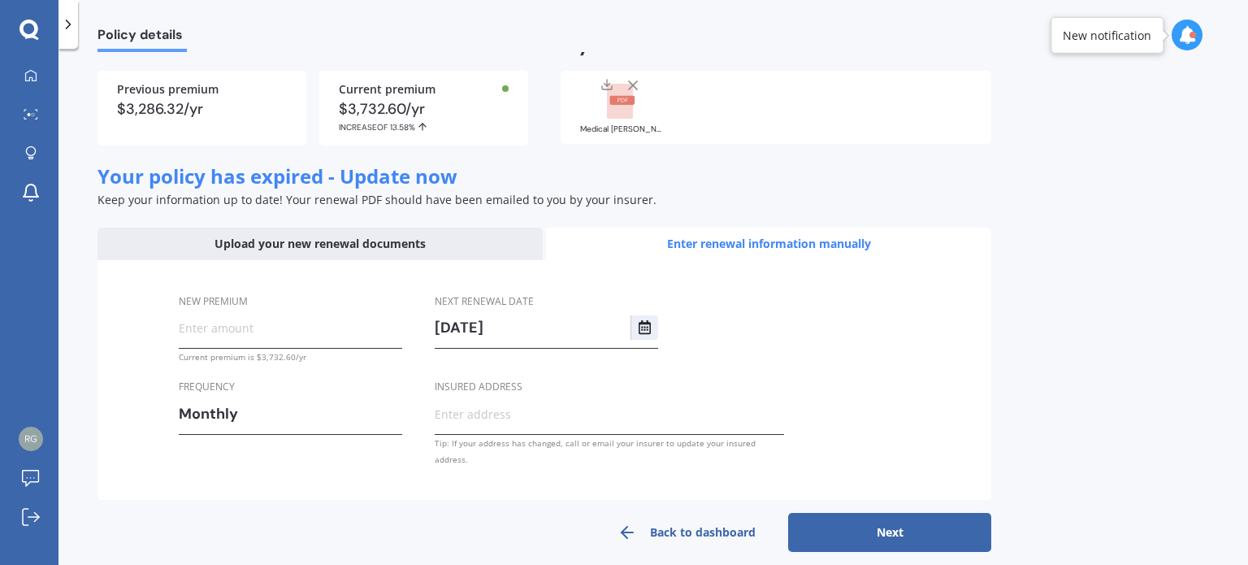
click at [244, 331] on input "New premium" at bounding box center [290, 327] width 223 height 24
type input "$293.79"
click at [465, 414] on input "Insured address" at bounding box center [609, 413] width 349 height 24
type input "160 Mangatawhiri Road, Omaha 0986"
click at [896, 518] on button "Next" at bounding box center [889, 532] width 203 height 39
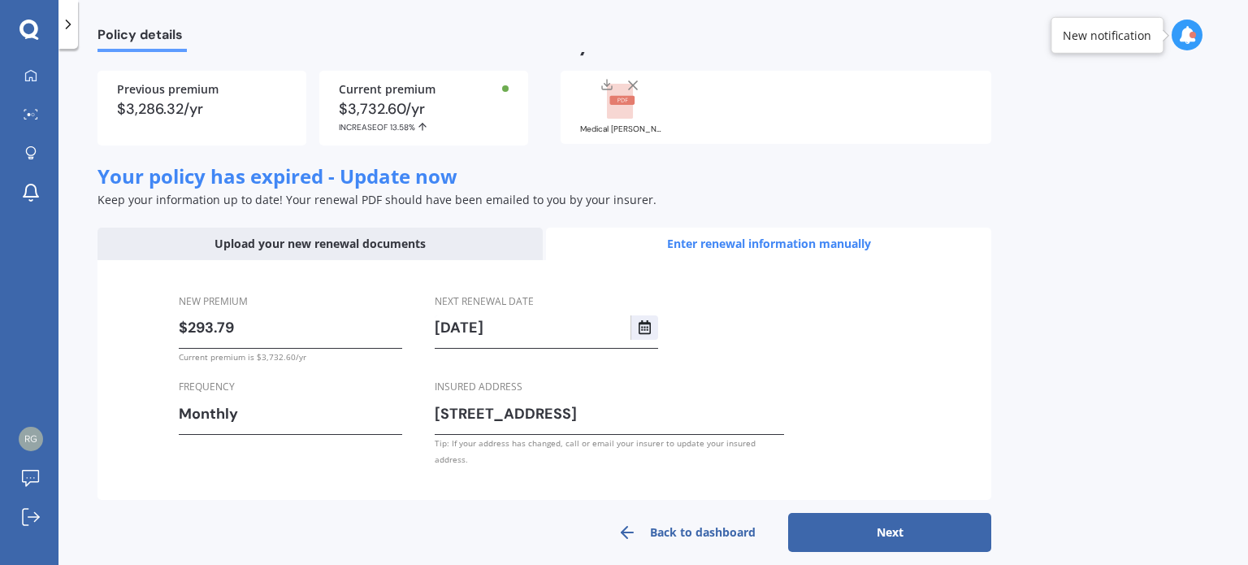
select select "01"
select select "09"
select select "2026"
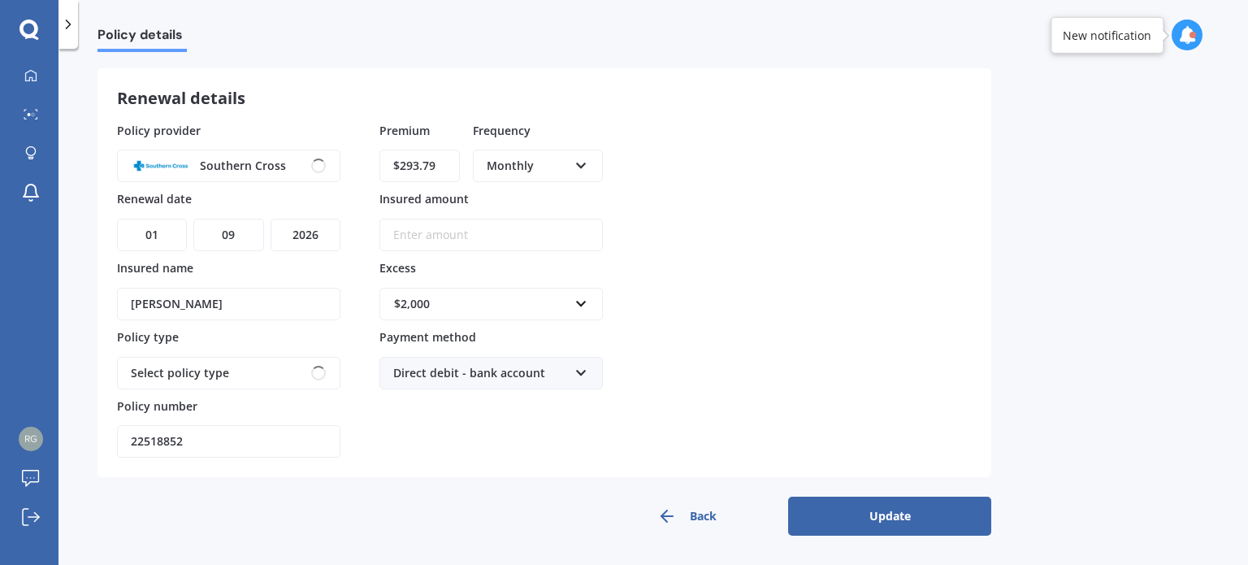
scroll to position [63, 0]
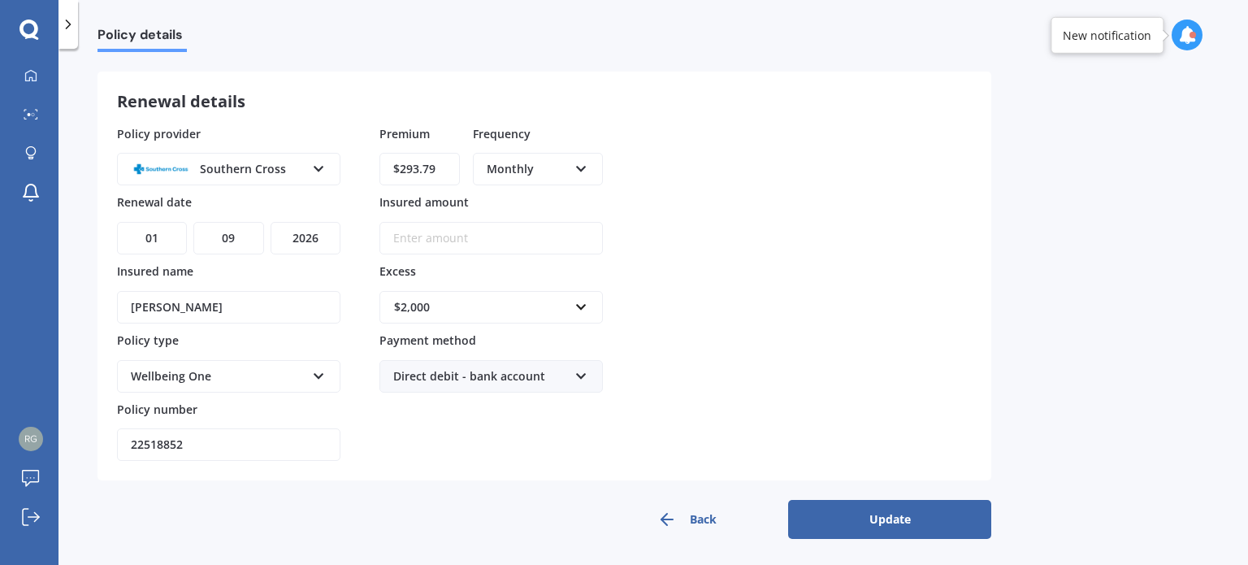
click at [860, 514] on button "Update" at bounding box center [889, 519] width 203 height 39
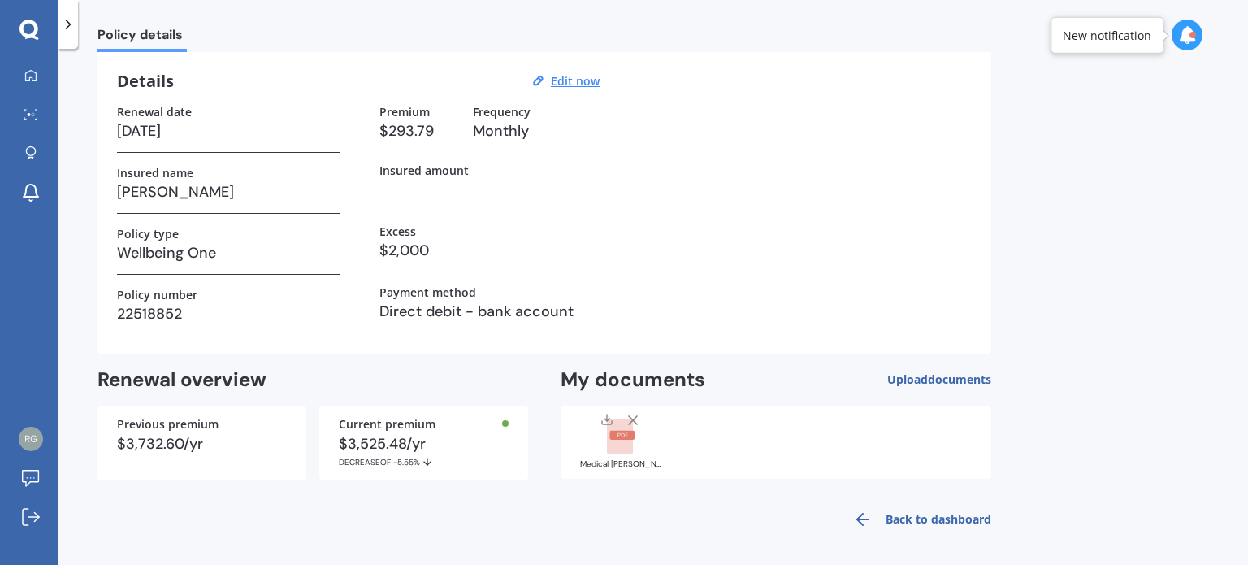
scroll to position [59, 0]
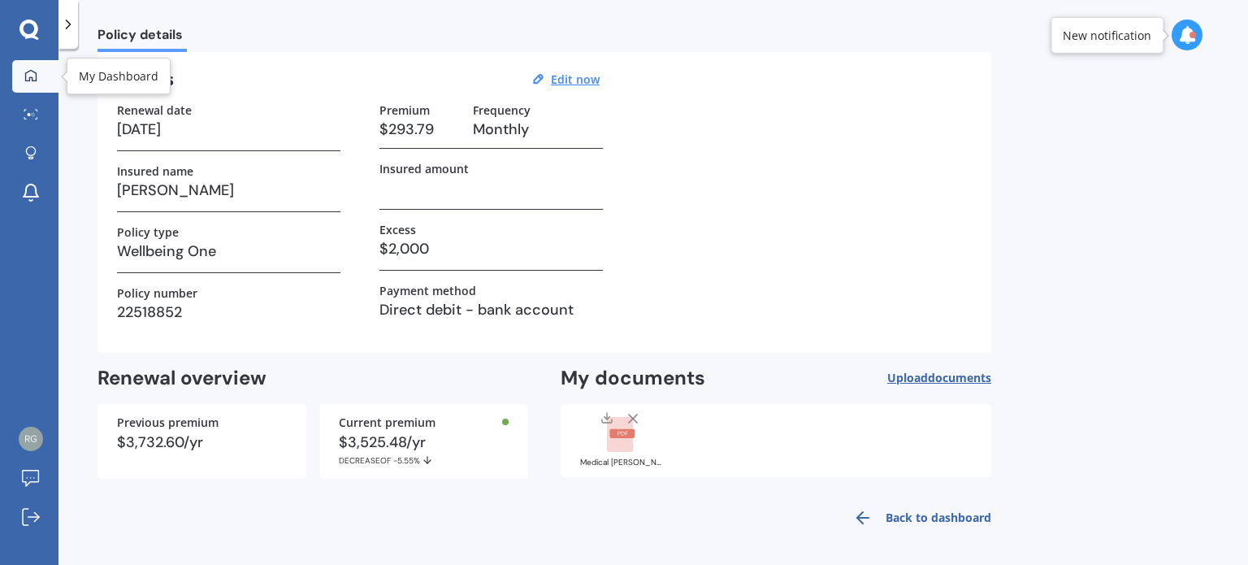
click at [27, 75] on icon at bounding box center [30, 75] width 13 height 13
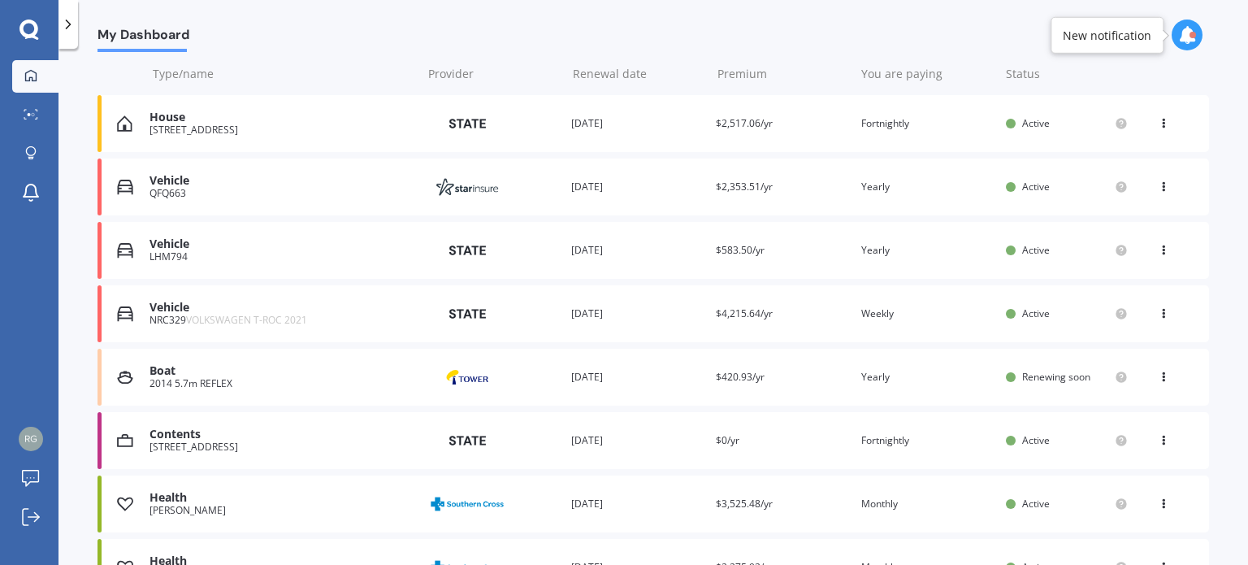
scroll to position [133, 0]
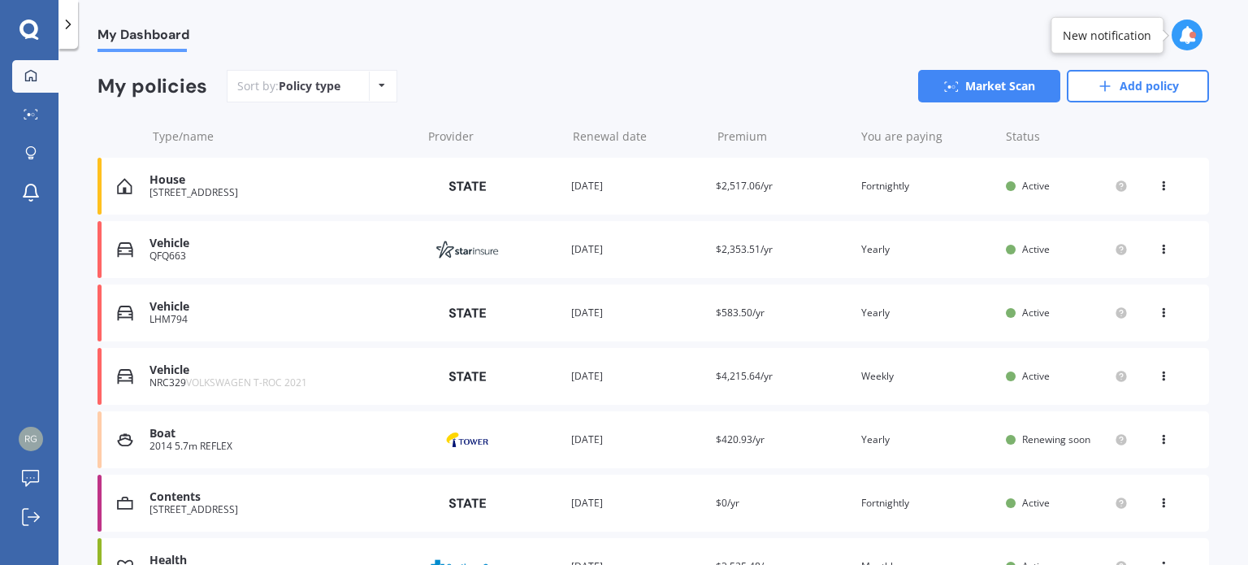
click at [299, 197] on div "160 Mangatawhiri Road, Omaha 0986" at bounding box center [282, 192] width 264 height 11
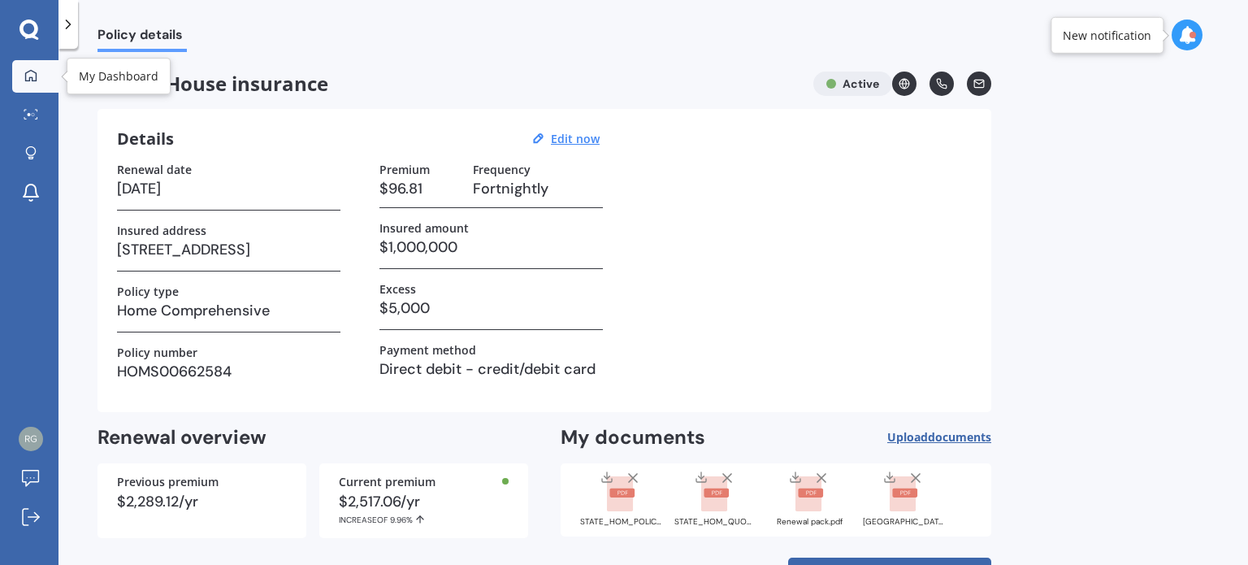
click at [26, 77] on icon at bounding box center [30, 75] width 13 height 13
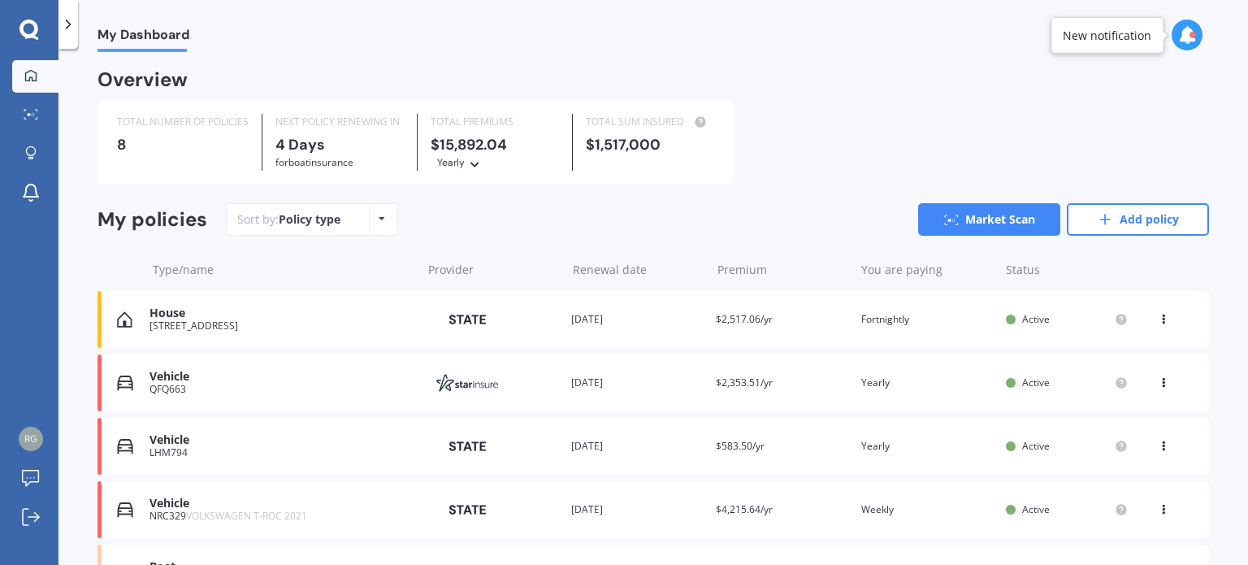
click at [1186, 41] on icon at bounding box center [1187, 35] width 18 height 18
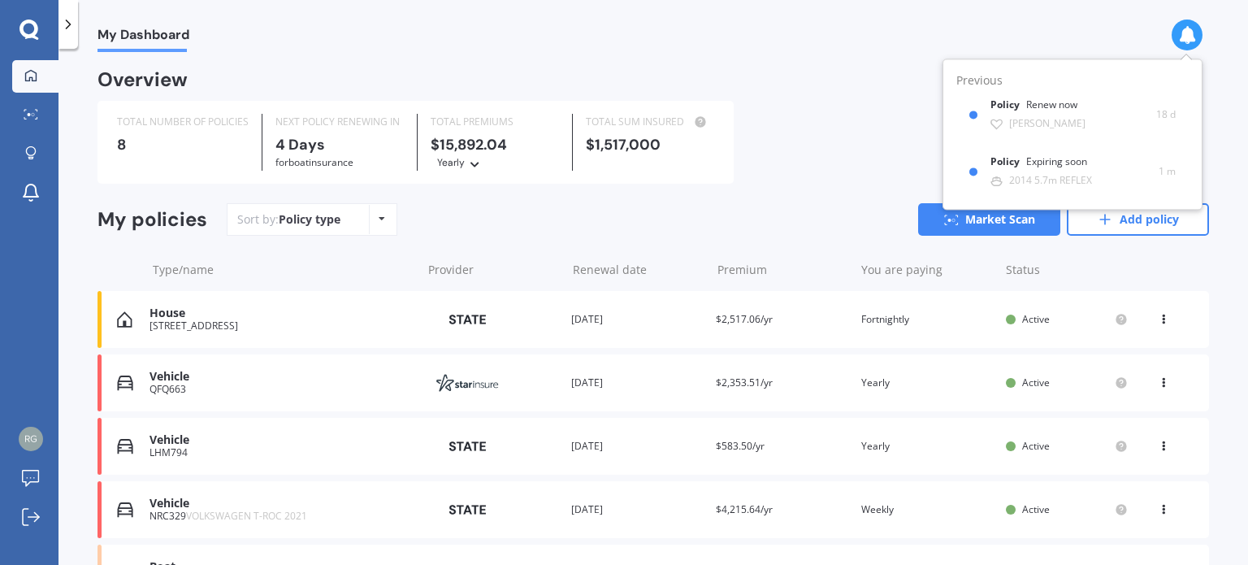
click at [1069, 45] on div "My Dashboard" at bounding box center [654, 26] width 1190 height 52
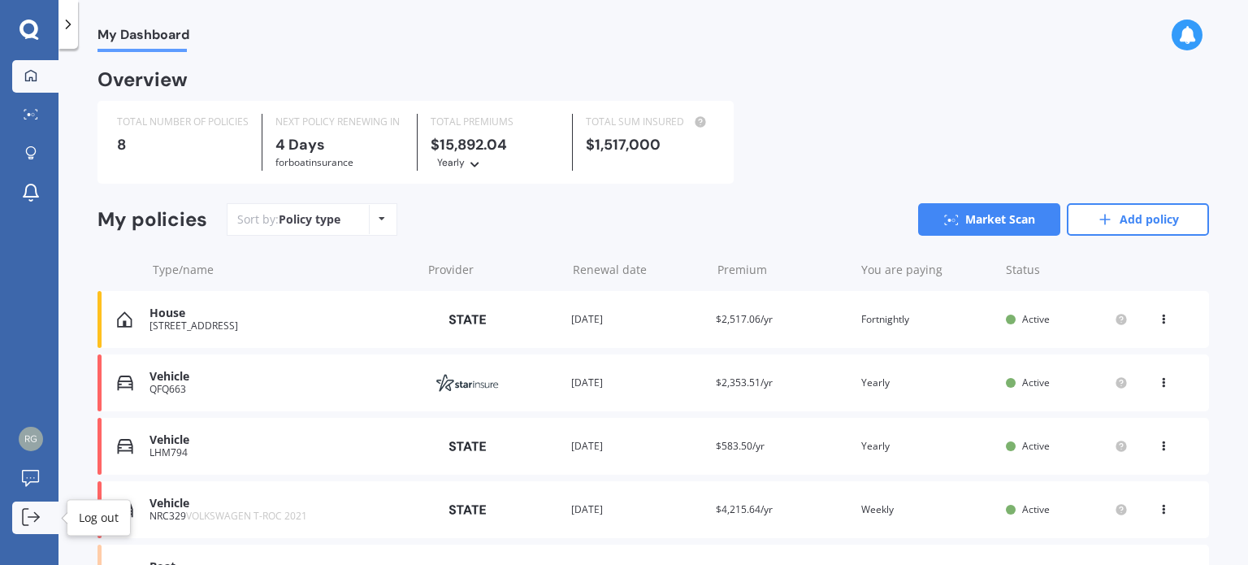
click at [33, 515] on icon at bounding box center [31, 517] width 18 height 18
